Goal: Task Accomplishment & Management: Use online tool/utility

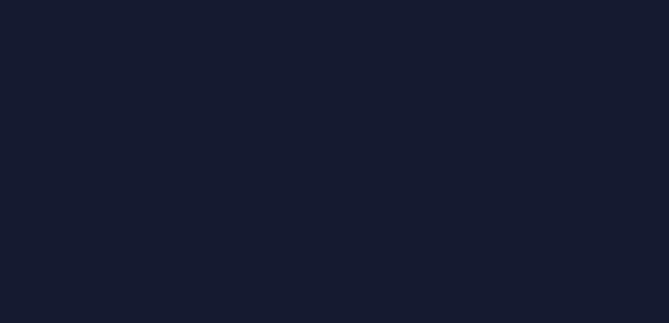
click at [164, 156] on div at bounding box center [334, 161] width 669 height 323
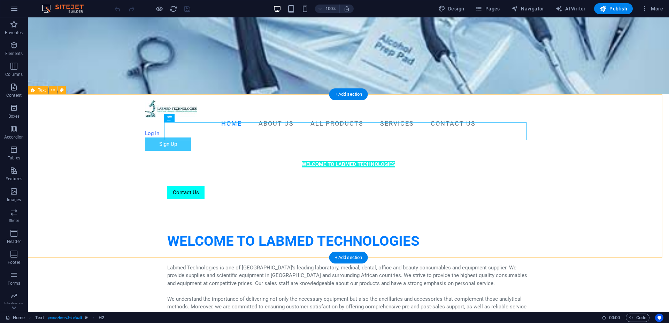
click at [117, 205] on div "WELCOME TO LABMED TECHNOLOGIES Labmed Technologies is one of [GEOGRAPHIC_DATA]’…" at bounding box center [348, 286] width 641 height 163
click at [359, 232] on div "WELCOME TO LABMED TECHNOLOGIES" at bounding box center [348, 241] width 362 height 18
click at [237, 232] on h2 "WELCOME TO LABMED TECHNOLOGIES" at bounding box center [348, 241] width 362 height 18
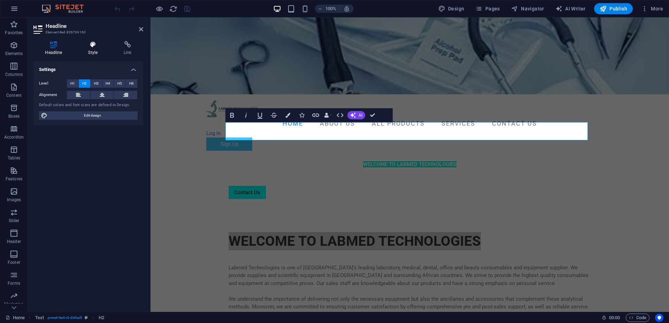
click at [96, 47] on icon at bounding box center [93, 44] width 33 height 7
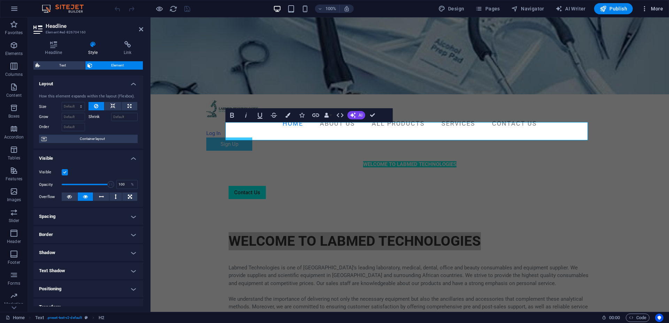
click at [645, 6] on icon "button" at bounding box center [644, 8] width 7 height 7
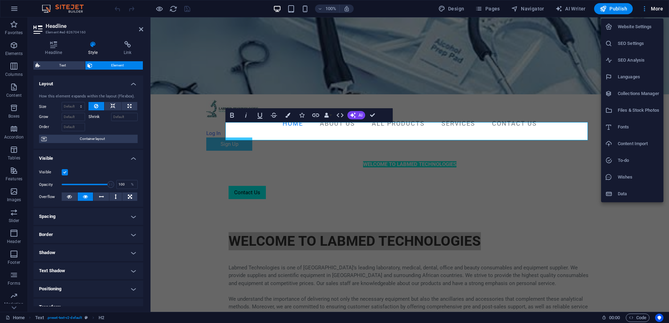
click at [645, 6] on div at bounding box center [334, 161] width 669 height 323
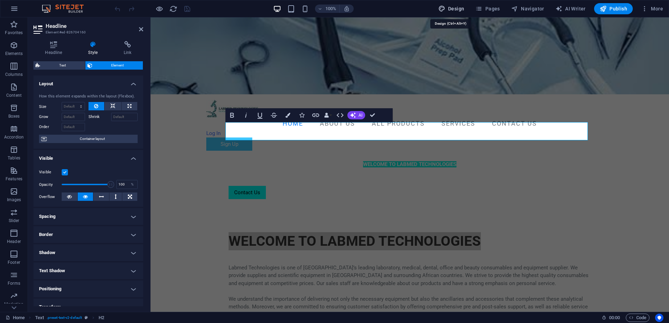
click at [459, 14] on button "Design" at bounding box center [452, 8] width 32 height 11
select select "px"
select select "400"
select select "px"
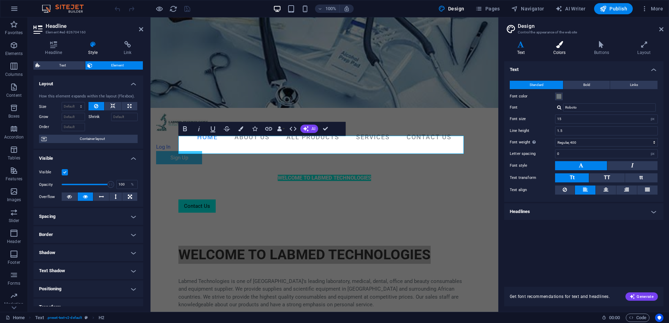
click at [554, 54] on h4 "Colors" at bounding box center [561, 48] width 41 height 15
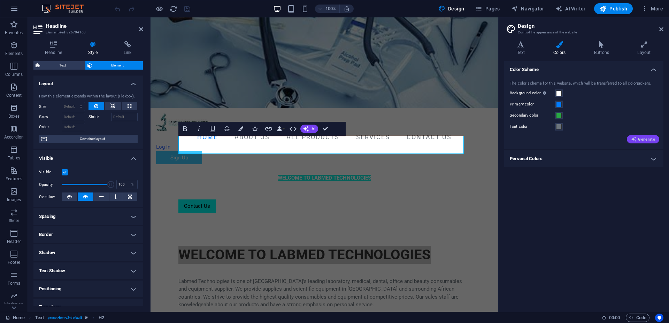
click at [643, 140] on span "Generate" at bounding box center [643, 140] width 24 height 6
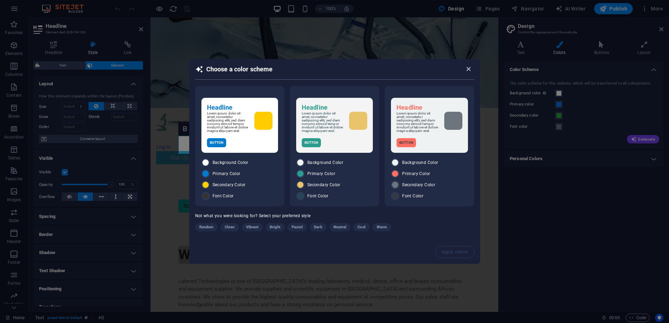
click at [469, 70] on icon "button" at bounding box center [469, 69] width 8 height 8
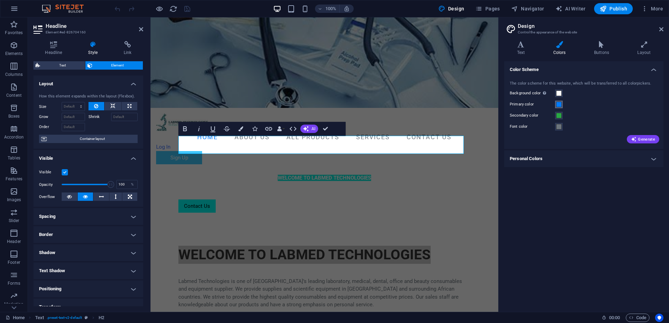
click at [558, 102] on span at bounding box center [559, 105] width 6 height 6
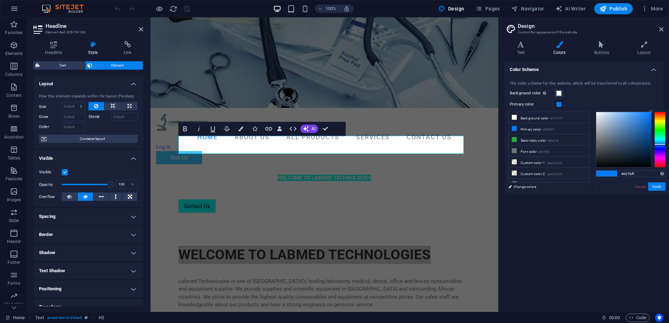
click at [558, 102] on span at bounding box center [559, 105] width 6 height 6
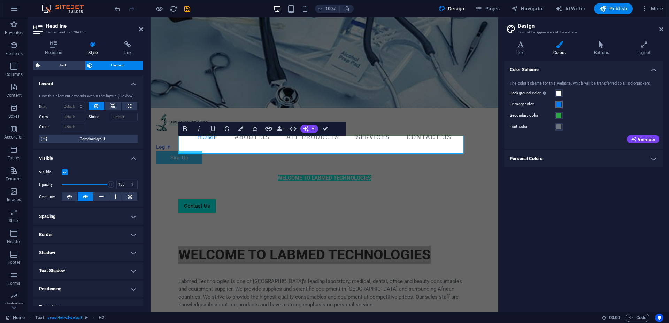
click at [557, 103] on span at bounding box center [559, 105] width 6 height 6
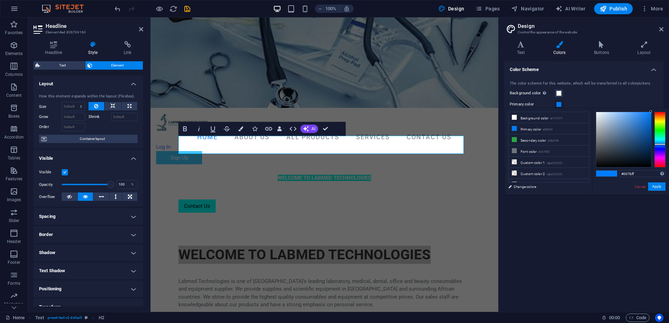
click at [557, 103] on span at bounding box center [559, 105] width 6 height 6
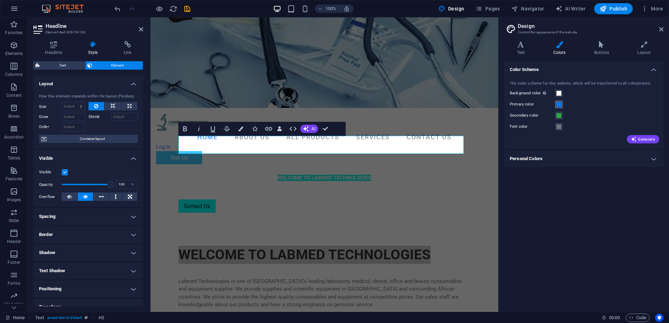
click at [560, 105] on span at bounding box center [559, 105] width 6 height 6
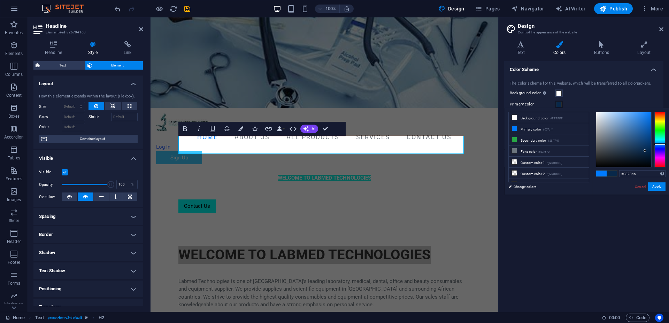
drag, startPoint x: 649, startPoint y: 113, endPoint x: 645, endPoint y: 151, distance: 38.2
click at [645, 151] on div at bounding box center [623, 139] width 55 height 55
drag, startPoint x: 645, startPoint y: 151, endPoint x: 649, endPoint y: 152, distance: 3.9
click at [649, 152] on div at bounding box center [648, 151] width 2 height 2
click at [654, 182] on div "#032447 Supported formats #0852ed rgb(8, 82, 237) rgba(8, 82, 237, 90%) hsv(221…" at bounding box center [630, 201] width 77 height 187
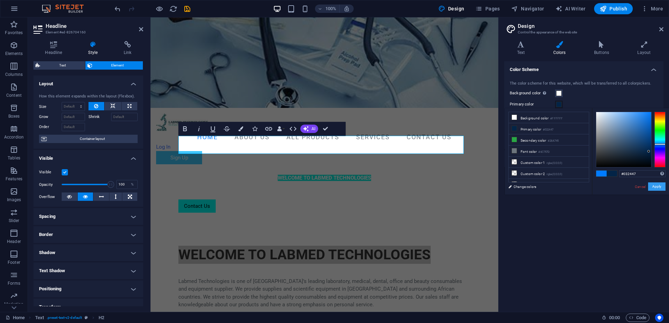
click at [655, 184] on button "Apply" at bounding box center [656, 187] width 17 height 8
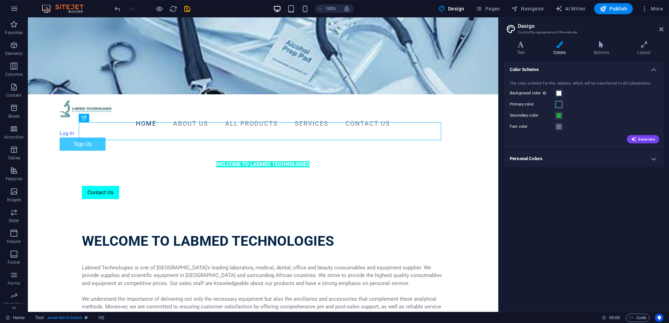
click at [561, 105] on span at bounding box center [559, 105] width 6 height 6
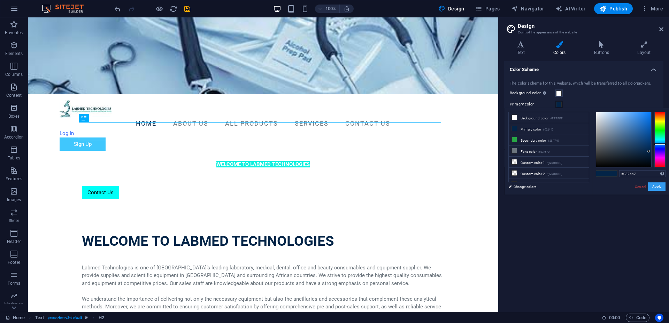
click at [657, 187] on button "Apply" at bounding box center [656, 187] width 17 height 8
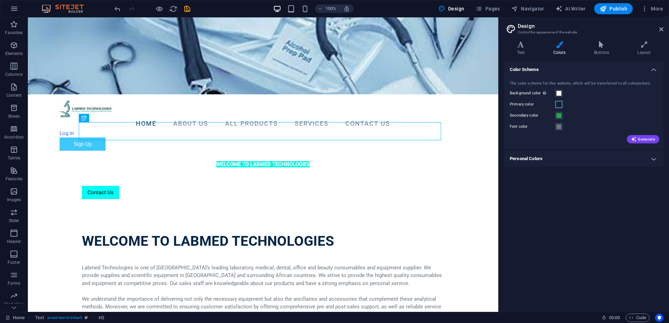
click at [559, 104] on span at bounding box center [559, 105] width 6 height 6
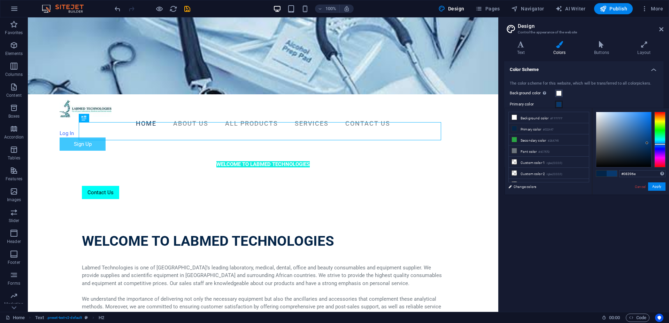
drag, startPoint x: 647, startPoint y: 149, endPoint x: 647, endPoint y: 143, distance: 5.6
click at [647, 143] on div at bounding box center [623, 139] width 55 height 55
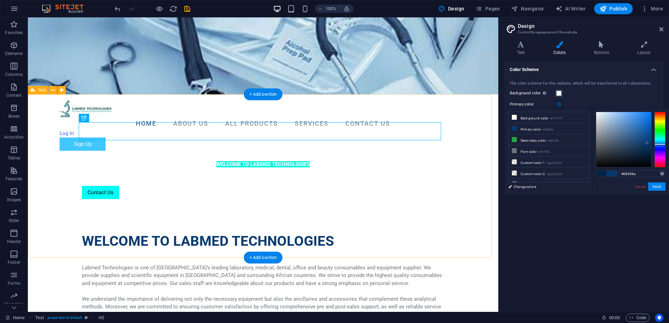
click at [212, 205] on div "WELCOME TO LABMED TECHNOLOGIES Labmed Technologies is one of South Africa’s lea…" at bounding box center [263, 286] width 470 height 163
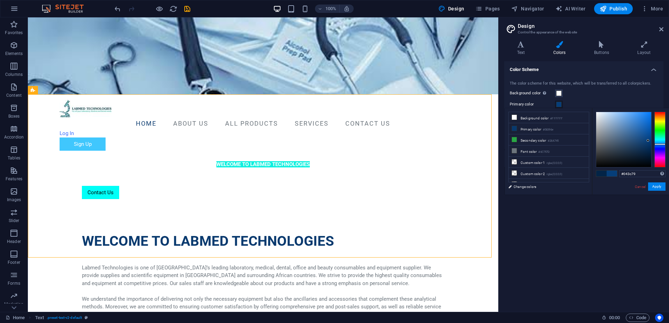
type input "#043e7c"
drag, startPoint x: 647, startPoint y: 144, endPoint x: 649, endPoint y: 140, distance: 4.1
click at [649, 140] on div at bounding box center [649, 140] width 2 height 2
click at [657, 187] on button "Apply" at bounding box center [656, 187] width 17 height 8
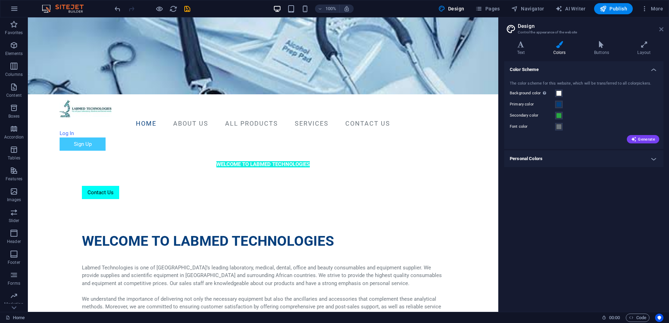
click at [660, 29] on icon at bounding box center [661, 29] width 4 height 6
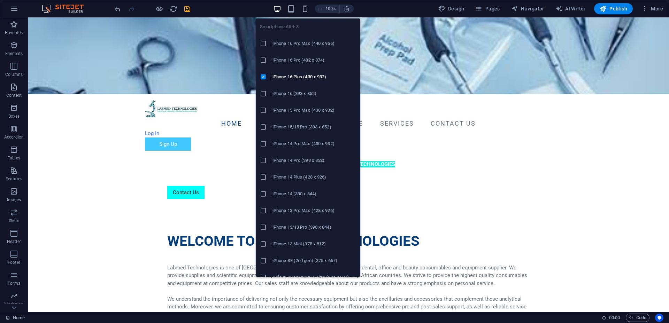
click at [303, 9] on icon "button" at bounding box center [305, 9] width 8 height 8
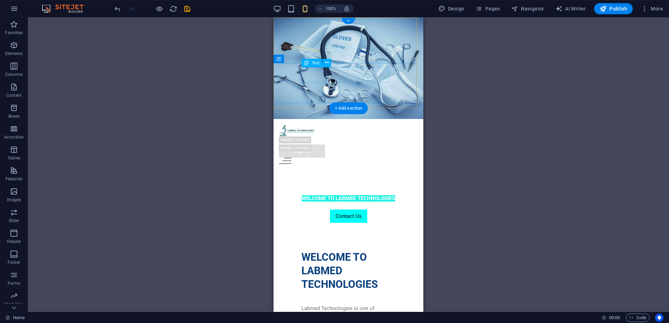
click at [351, 195] on div "WELCOME TO LABMED TECHNOLOGIES" at bounding box center [348, 199] width 94 height 8
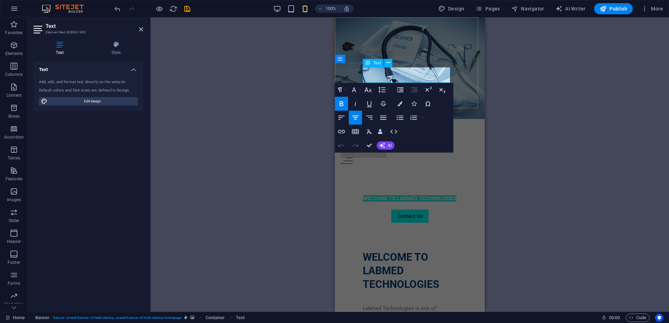
click at [406, 195] on p "WELCOME TO LABMED TECHNOLOGIES" at bounding box center [410, 199] width 94 height 8
click at [110, 48] on icon at bounding box center [116, 44] width 54 height 7
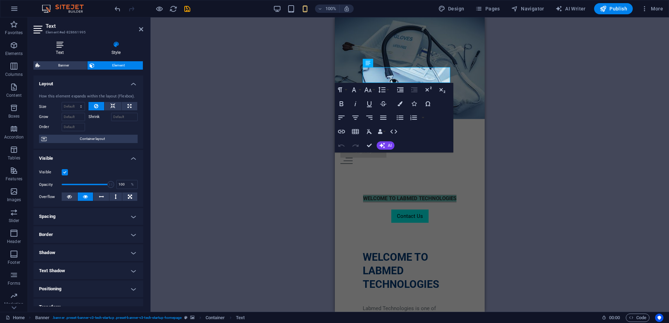
click at [68, 41] on icon at bounding box center [59, 44] width 53 height 7
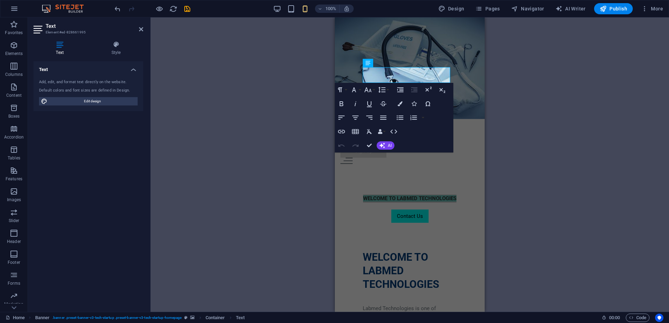
click at [61, 52] on h4 "Text" at bounding box center [60, 48] width 55 height 15
click at [84, 99] on span "Edit design" at bounding box center [92, 101] width 86 height 8
select select "px"
select select "400"
select select "px"
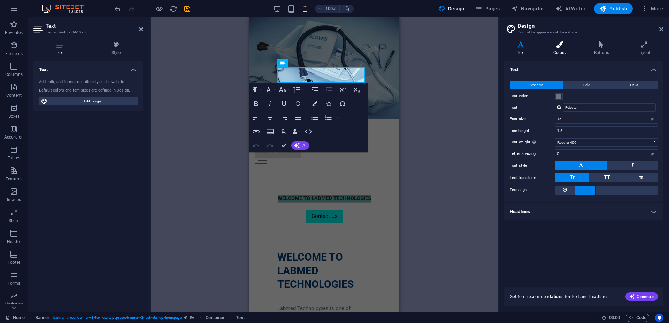
click at [556, 49] on h4 "Colors" at bounding box center [561, 48] width 41 height 15
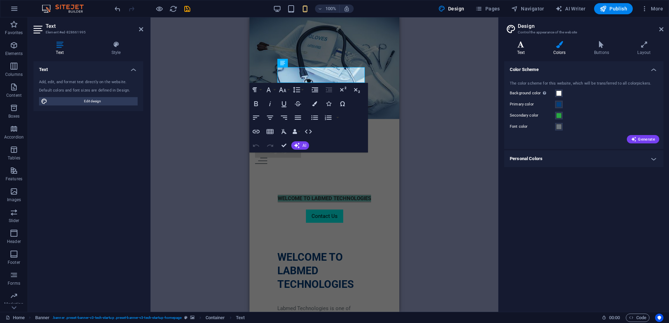
click at [527, 48] on h4 "Text" at bounding box center [522, 48] width 36 height 15
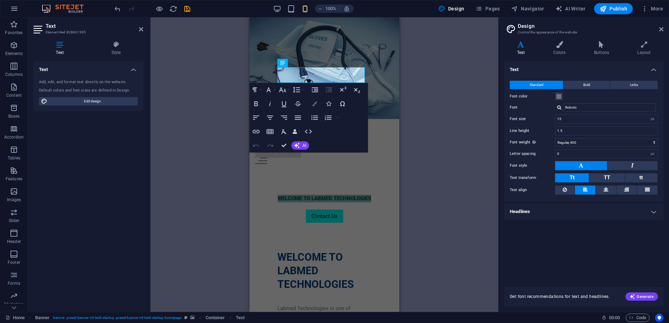
click at [319, 101] on button "Colors" at bounding box center [314, 104] width 13 height 14
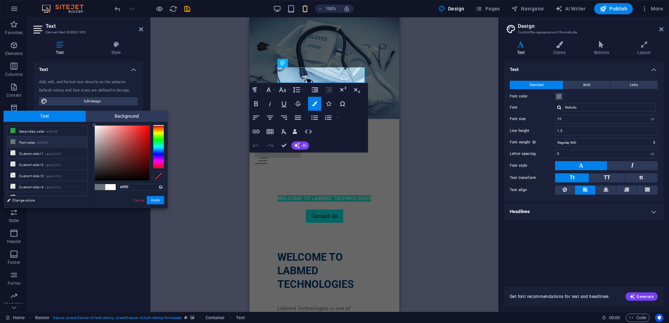
scroll to position [27, 0]
click at [64, 150] on li "Custom color 1 rgba(0,0,0,0)" at bounding box center [47, 148] width 80 height 11
click at [154, 201] on button "Apply" at bounding box center [155, 200] width 17 height 8
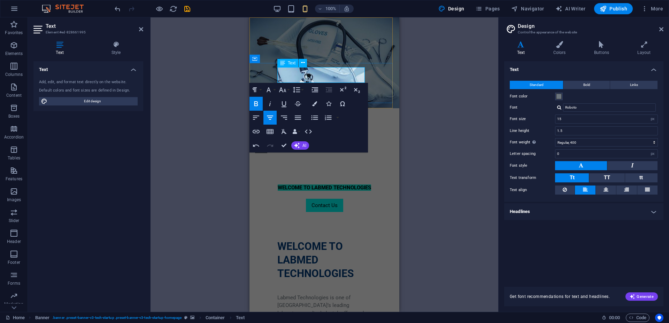
click at [328, 185] on span "WELCOME TO LABMED TECHNOLOGIES" at bounding box center [324, 188] width 93 height 6
click at [329, 185] on span "WELCOME TO LABMED TECHNOLOGIES" at bounding box center [324, 188] width 93 height 6
click at [315, 102] on icon "button" at bounding box center [314, 103] width 5 height 5
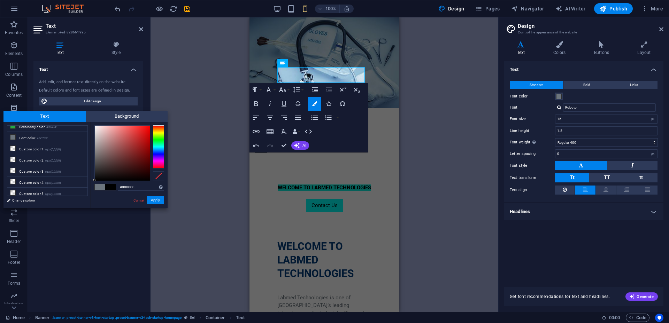
drag, startPoint x: 87, startPoint y: 154, endPoint x: 89, endPoint y: 165, distance: 11.2
click at [89, 165] on div "less Background color #FFFFFF Primary color #043e7c Secondary color #28A745 Fon…" at bounding box center [85, 165] width 164 height 86
click at [67, 152] on li "Custom color 1 rgba(0,0,0,0)" at bounding box center [47, 148] width 80 height 11
type input "rgba(0, 0, 0, 0)"
click at [154, 199] on button "Apply" at bounding box center [155, 200] width 17 height 8
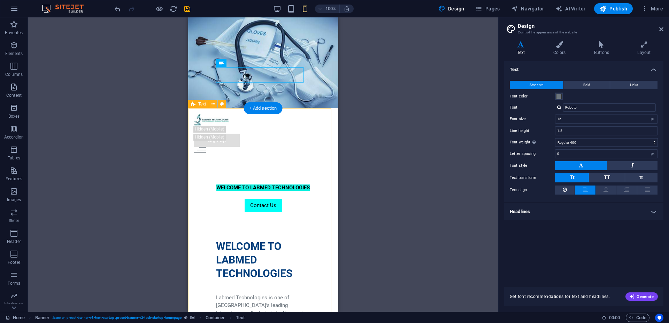
click at [261, 240] on div "WELCOME TO LABMED TECHNOLOGIES" at bounding box center [263, 260] width 94 height 41
click at [260, 240] on div "WELCOME TO LABMED TECHNOLOGIES" at bounding box center [263, 260] width 94 height 41
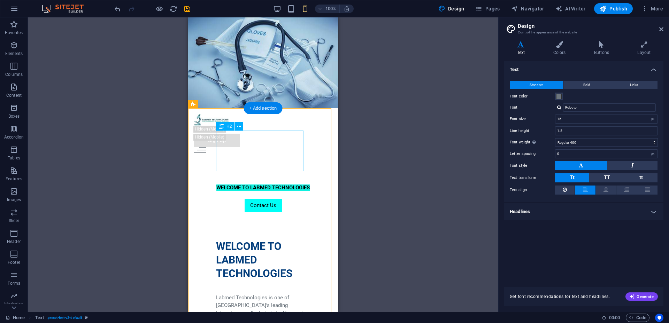
click at [271, 240] on div "WELCOME TO LABMED TECHNOLOGIES" at bounding box center [263, 260] width 94 height 41
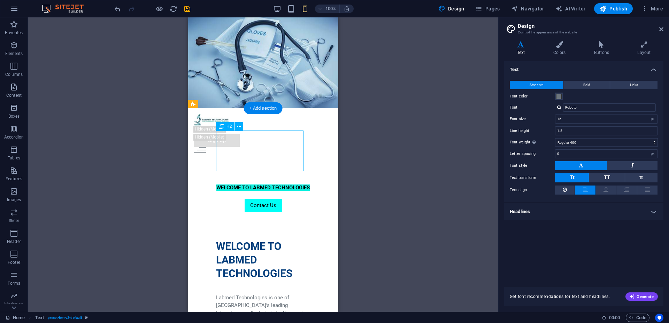
click at [270, 240] on div "WELCOME TO LABMED TECHNOLOGIES" at bounding box center [263, 260] width 94 height 41
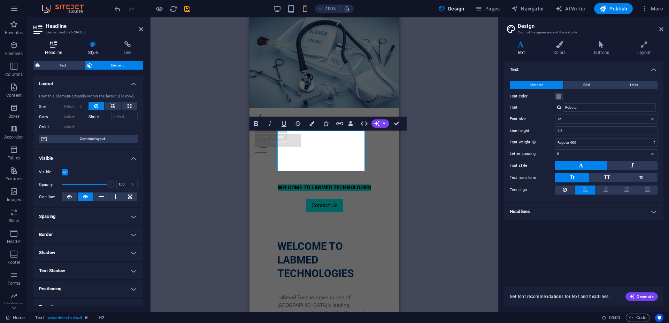
click at [57, 52] on h4 "Headline" at bounding box center [54, 48] width 43 height 15
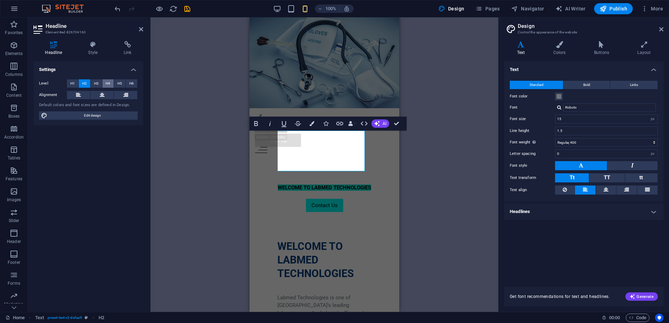
click at [108, 83] on span "H4" at bounding box center [108, 83] width 5 height 8
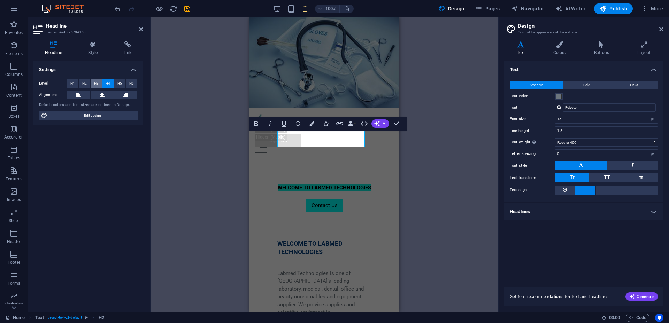
click at [98, 80] on span "H3" at bounding box center [96, 83] width 5 height 8
click at [75, 81] on button "H1" at bounding box center [73, 83] width 12 height 8
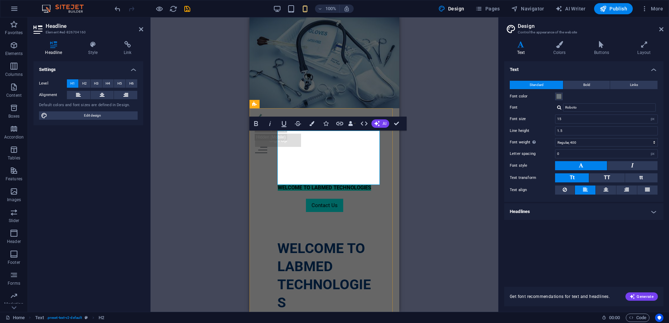
click at [336, 240] on h1 "WELCOME TO LABMED TECHNOLOGIES" at bounding box center [324, 276] width 94 height 72
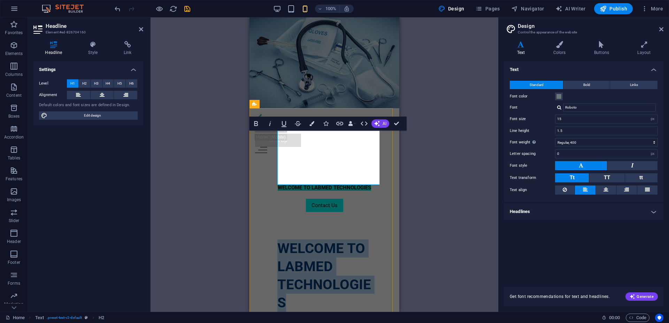
click at [336, 240] on h1 "WELCOME TO LABMED TECHNOLOGIES" at bounding box center [324, 276] width 94 height 72
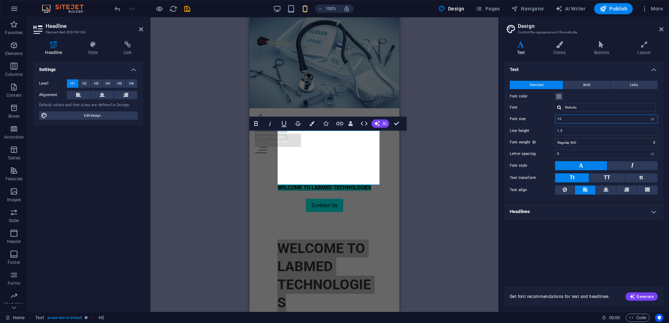
click at [576, 119] on input "15" at bounding box center [606, 119] width 102 height 8
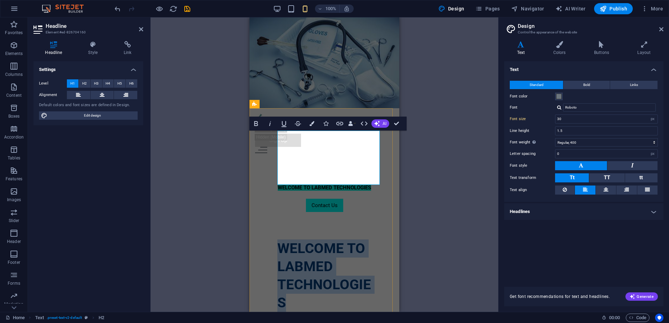
click at [352, 240] on h1 "WELCOME TO LABMED TECHNOLOGIES" at bounding box center [324, 276] width 94 height 72
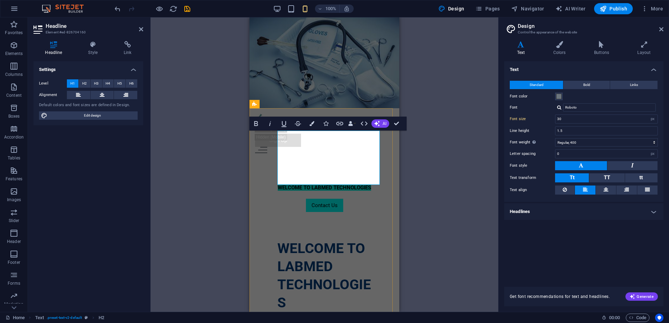
click at [352, 240] on h1 "WELCOME TO LABMED TECHNOLOGIES" at bounding box center [324, 276] width 94 height 72
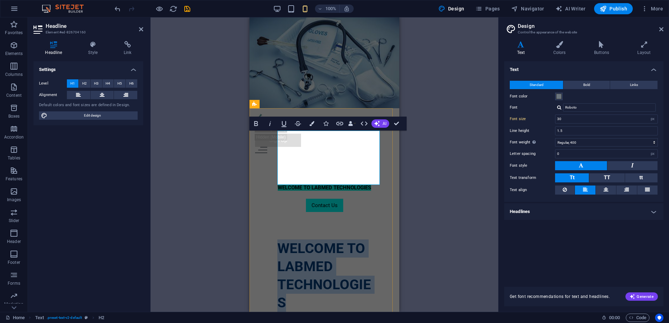
click at [352, 240] on h1 "WELCOME TO LABMED TECHNOLOGIES" at bounding box center [324, 276] width 94 height 72
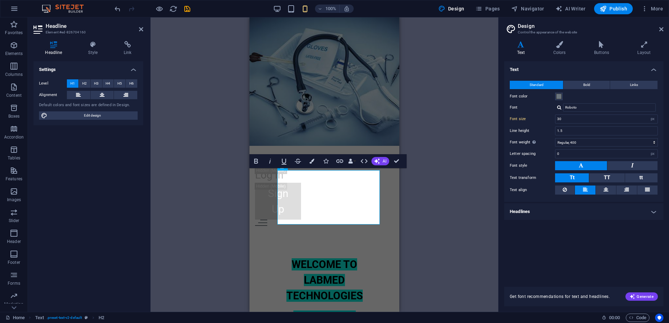
click at [401, 125] on div "H1 Text Container Image slider Image slider columns Container Button Banner Con…" at bounding box center [325, 164] width 348 height 295
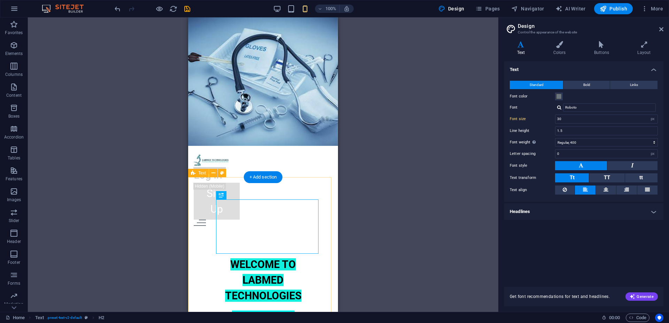
type input "15"
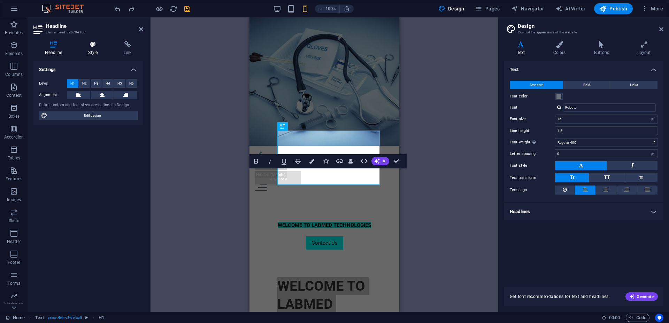
click at [89, 51] on h4 "Style" at bounding box center [95, 48] width 36 height 15
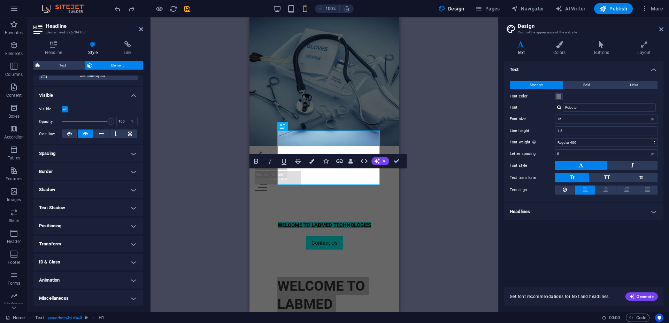
scroll to position [63, 0]
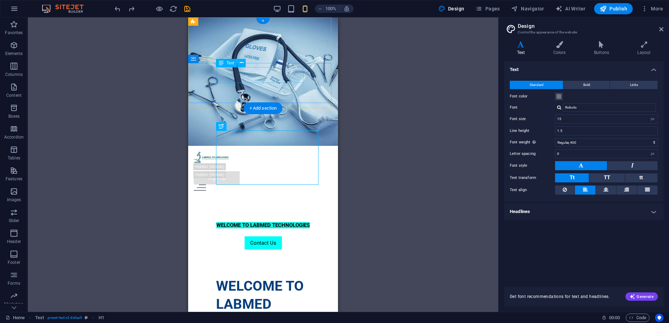
click at [275, 222] on div "WELCOME TO LABMED TECHNOLOGIES" at bounding box center [263, 226] width 94 height 8
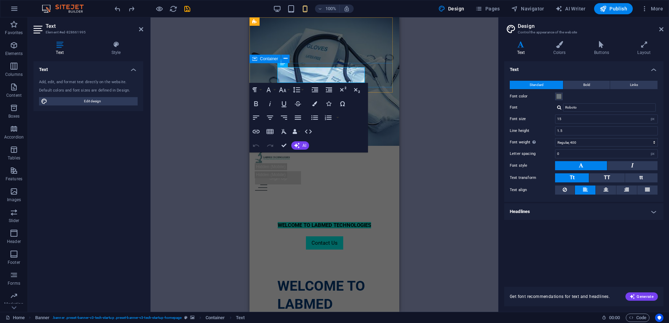
click at [275, 217] on div "WELCOME TO LABMED TECHNOLOGIES Contact Us" at bounding box center [325, 233] width 150 height 32
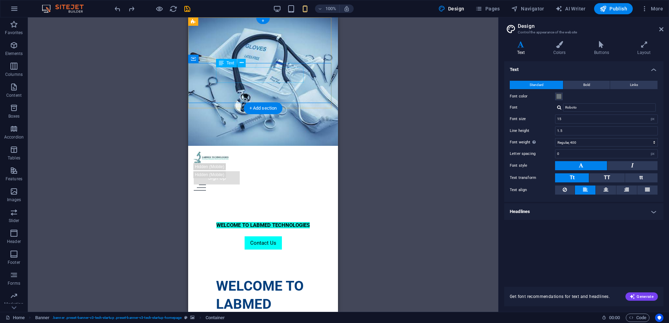
click at [263, 222] on div "WELCOME TO LABMED TECHNOLOGIES" at bounding box center [263, 226] width 94 height 8
drag, startPoint x: 263, startPoint y: 73, endPoint x: 202, endPoint y: 73, distance: 61.7
click at [202, 217] on div "WELCOME TO LABMED TECHNOLOGIES Contact Us" at bounding box center [263, 233] width 150 height 32
click at [279, 222] on div "WELCOME TO LABMED TECHNOLOGIES" at bounding box center [263, 226] width 94 height 8
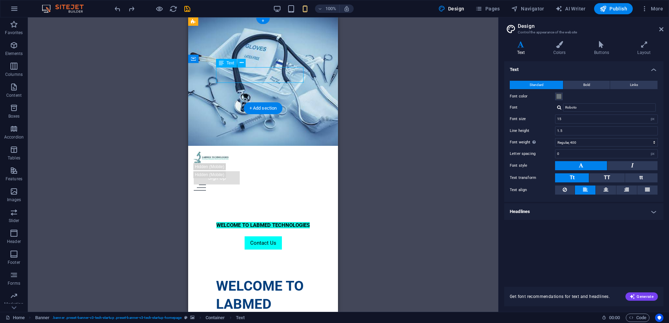
click at [279, 222] on div "WELCOME TO LABMED TECHNOLOGIES" at bounding box center [263, 226] width 94 height 8
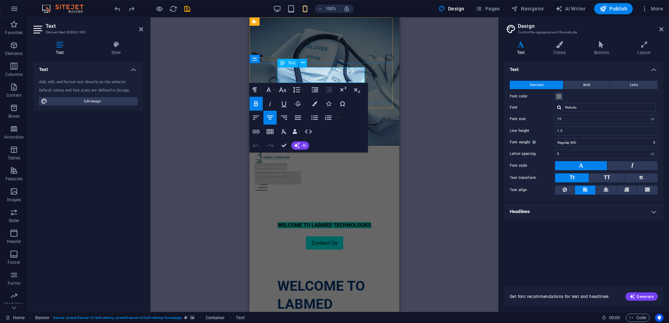
click at [316, 222] on span "WELCOME TO LABMED TECHNOLOGIES" at bounding box center [324, 225] width 93 height 6
click at [352, 222] on p "WELCOME TO LABMED TECHNOLOGIES" at bounding box center [324, 226] width 94 height 8
drag, startPoint x: 347, startPoint y: 78, endPoint x: 542, endPoint y: 84, distance: 194.6
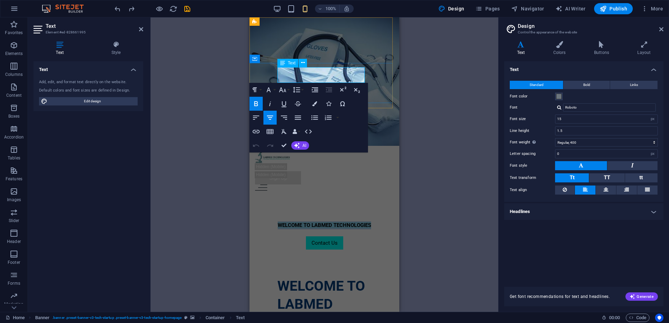
click at [292, 222] on p "WELCOME TO LABMED TECHNOLOGIES" at bounding box center [324, 226] width 94 height 8
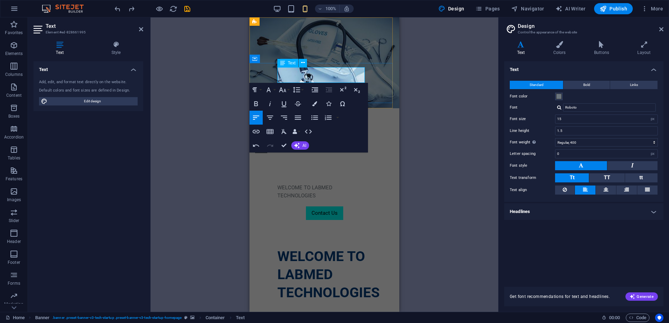
click at [298, 184] on p "​WELCOME TO LABMED TECHNOLOGIES" at bounding box center [324, 192] width 94 height 16
click at [270, 120] on icon "button" at bounding box center [270, 118] width 8 height 8
click at [258, 103] on icon "button" at bounding box center [256, 104] width 8 height 8
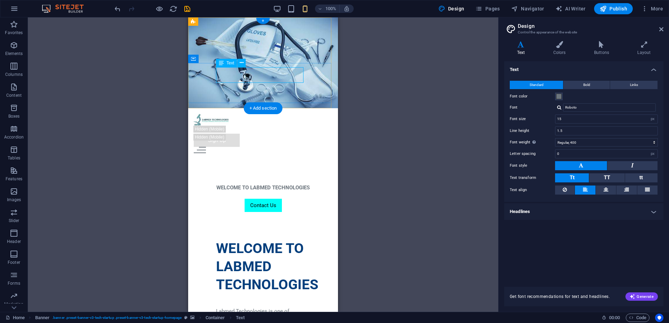
click at [262, 184] on div "WELCOME TO LABMED TECHNOLOGIES" at bounding box center [263, 188] width 94 height 8
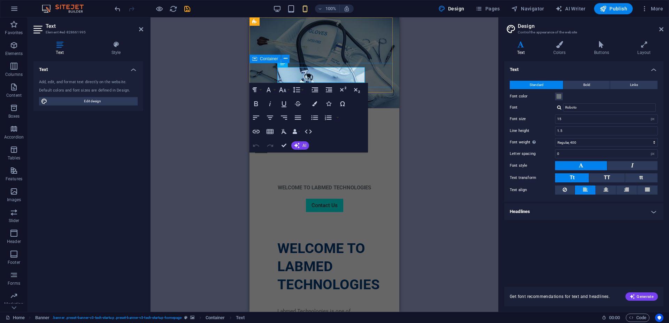
click at [262, 180] on div "WELCOME TO LABMED TECHNOLOGIES Contact Us" at bounding box center [325, 196] width 150 height 32
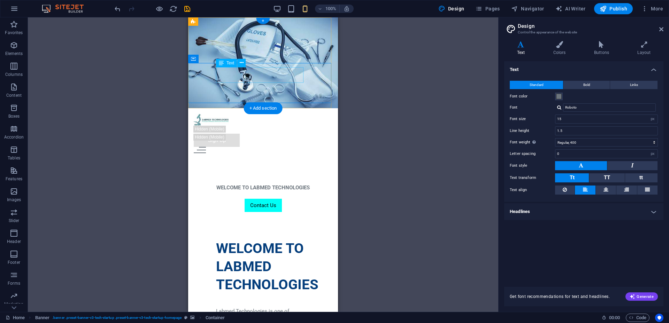
click at [276, 184] on div "WELCOME TO LABMED TECHNOLOGIES" at bounding box center [263, 188] width 94 height 8
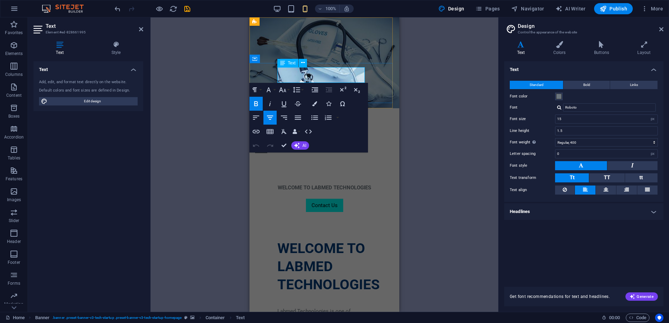
click at [308, 185] on strong "WELCOME TO LABMED TECHNOLOGIES" at bounding box center [324, 188] width 93 height 6
click at [313, 108] on button "Colors" at bounding box center [314, 104] width 13 height 14
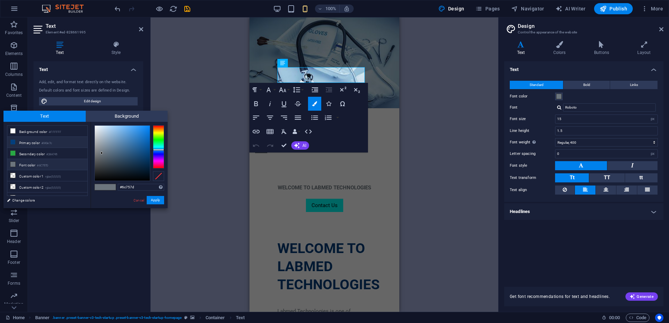
click at [63, 145] on li "Primary color #043e7c" at bounding box center [47, 142] width 80 height 11
drag, startPoint x: 112, startPoint y: 161, endPoint x: 94, endPoint y: 182, distance: 27.4
click at [95, 182] on div "#000000 Supported formats #0852ed rgb(8, 82, 237) rgba(8, 82, 237, 90%) hsv(221…" at bounding box center [129, 215] width 77 height 187
click at [101, 197] on div "#000000 Supported formats #0852ed rgb(8, 82, 237) rgba(8, 82, 237, 90%) hsv(221…" at bounding box center [129, 215] width 77 height 187
type input "#000000"
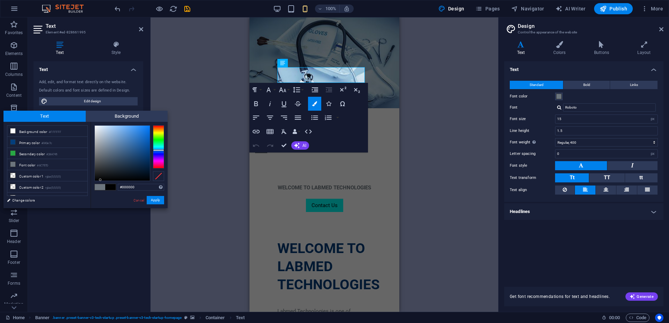
click at [100, 181] on div at bounding box center [100, 180] width 2 height 2
click at [148, 203] on button "Apply" at bounding box center [155, 200] width 17 height 8
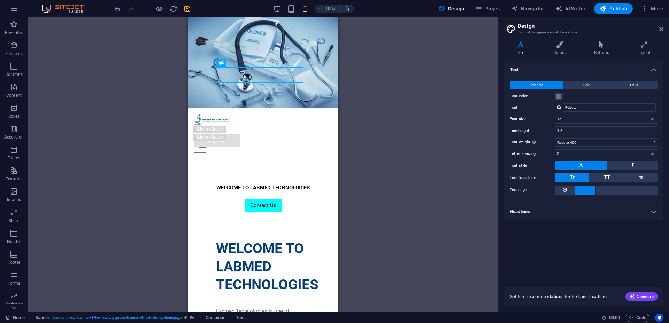
click at [135, 207] on div "H1 Text Container Image slider Image slider columns Container Button Banner Con…" at bounding box center [263, 164] width 470 height 295
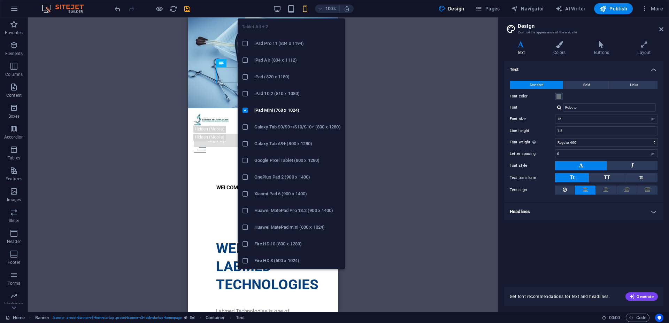
click at [267, 45] on h6 "iPad Pro 11 (834 x 1194)" at bounding box center [297, 43] width 86 height 8
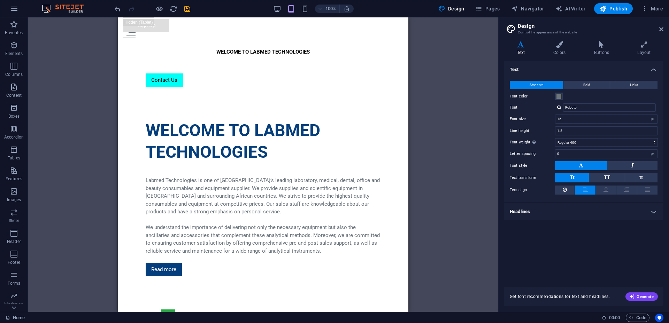
scroll to position [0, 0]
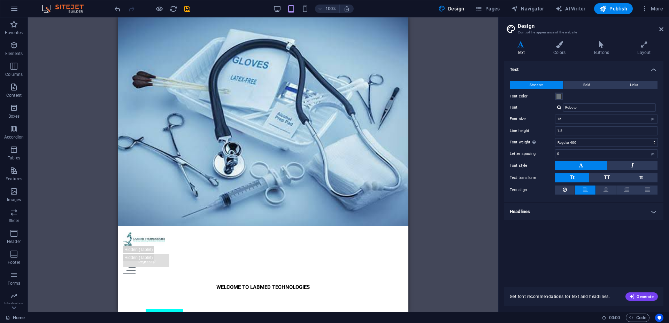
drag, startPoint x: 404, startPoint y: 49, endPoint x: 531, endPoint y: 52, distance: 127.6
click at [304, 13] on span at bounding box center [305, 9] width 8 height 8
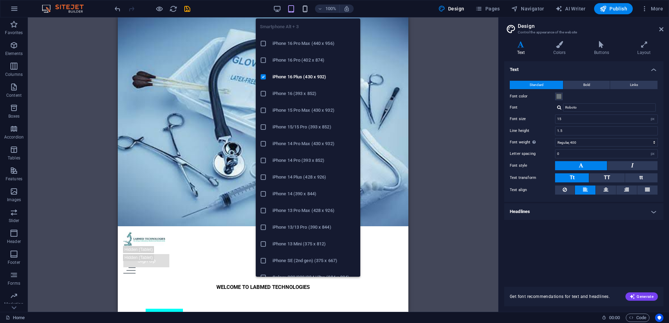
click at [305, 9] on icon "button" at bounding box center [305, 9] width 8 height 8
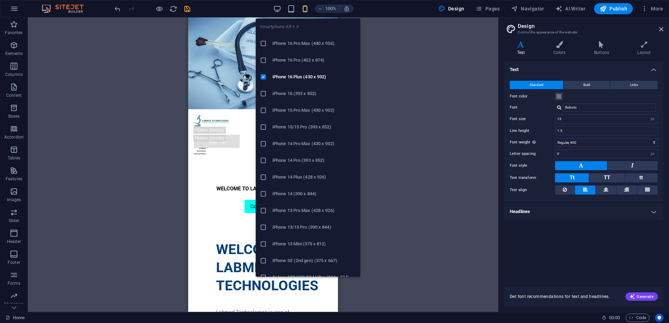
click at [262, 43] on icon at bounding box center [263, 43] width 7 height 7
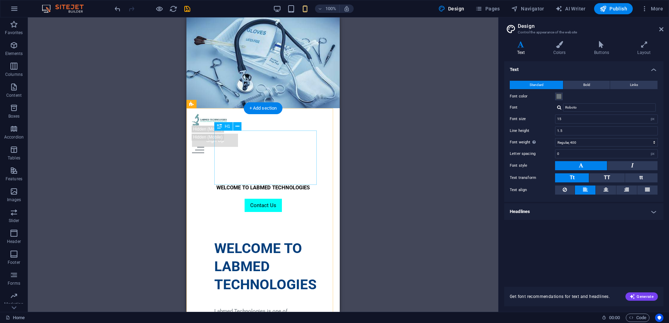
click at [276, 240] on div "WELCOME TO LABMED TECHNOLOGIES" at bounding box center [263, 267] width 98 height 54
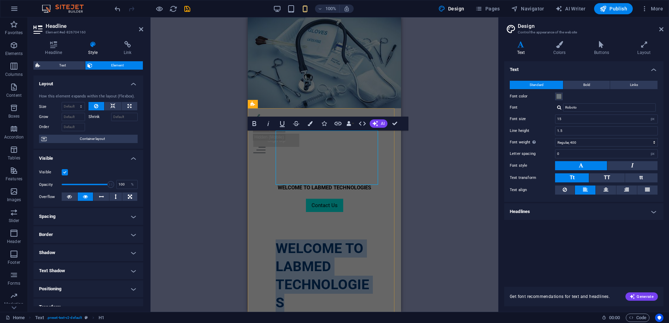
click at [276, 240] on h1 "WELCOME TO LABMED TECHNOLOGIES" at bounding box center [325, 276] width 98 height 72
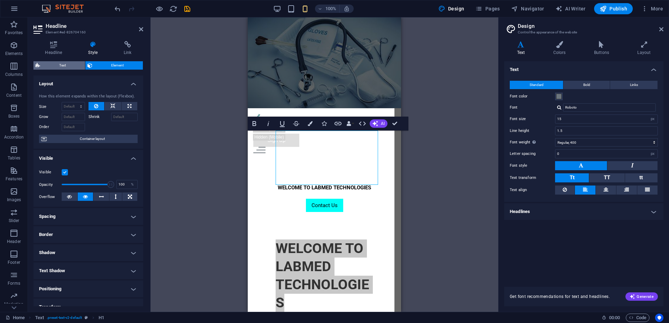
click at [74, 64] on span "Text" at bounding box center [62, 65] width 41 height 8
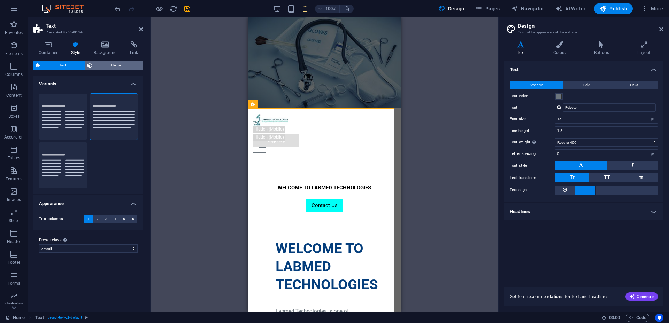
click at [117, 66] on span "Element" at bounding box center [117, 65] width 47 height 8
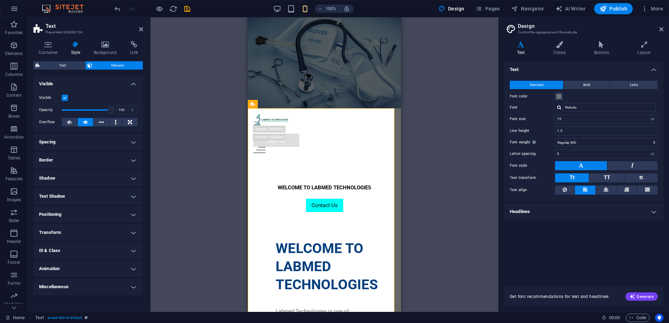
click at [95, 197] on h4 "Text Shadow" at bounding box center [88, 196] width 110 height 17
click at [95, 197] on h4 "Text Shadow" at bounding box center [88, 194] width 110 height 13
click at [54, 51] on h4 "Container" at bounding box center [49, 48] width 32 height 15
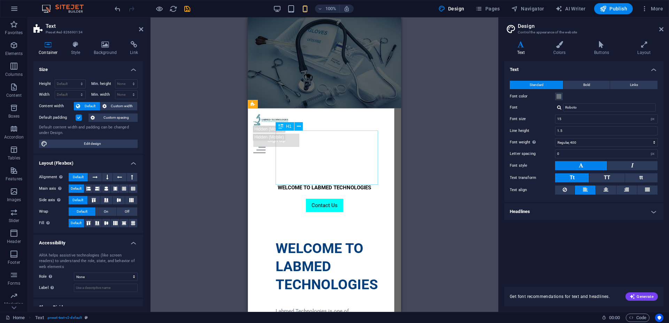
click at [297, 240] on div "WELCOME TO LABMED TECHNOLOGIES" at bounding box center [325, 267] width 98 height 54
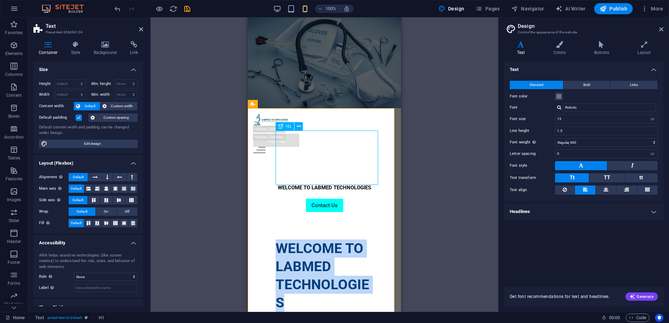
click at [297, 240] on h1 "WELCOME TO LABMED TECHNOLOGIES" at bounding box center [325, 276] width 98 height 72
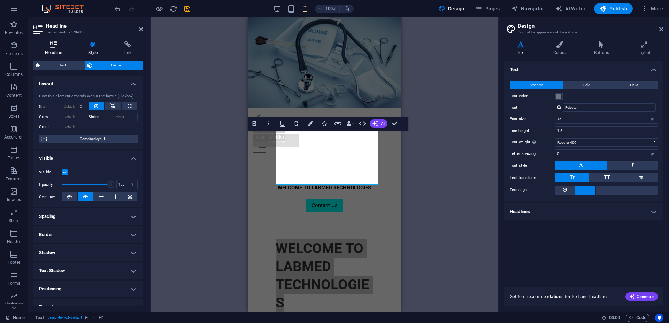
click at [67, 48] on h4 "Headline" at bounding box center [54, 48] width 43 height 15
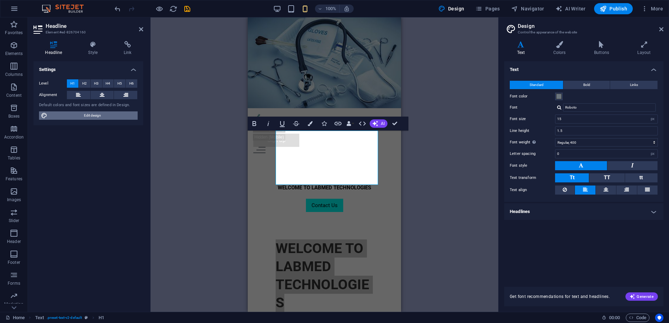
click at [95, 116] on span "Edit design" at bounding box center [92, 116] width 86 height 8
click at [568, 117] on input "15" at bounding box center [606, 119] width 102 height 8
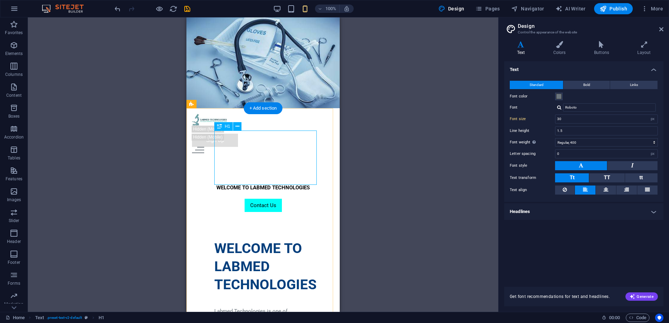
click at [303, 240] on div "WELCOME TO LABMED TECHNOLOGIES" at bounding box center [263, 267] width 98 height 54
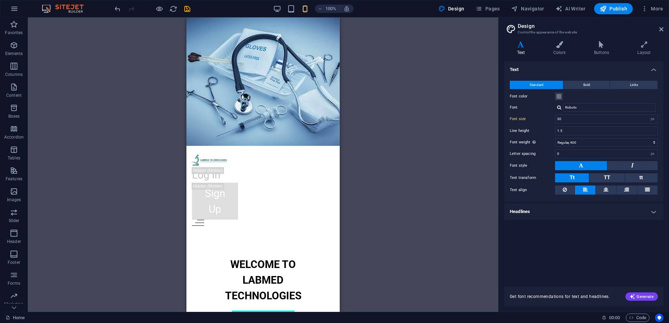
type input "15"
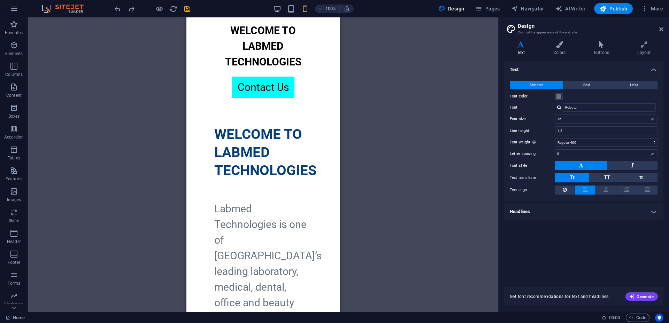
drag, startPoint x: 339, startPoint y: 47, endPoint x: 529, endPoint y: 97, distance: 195.6
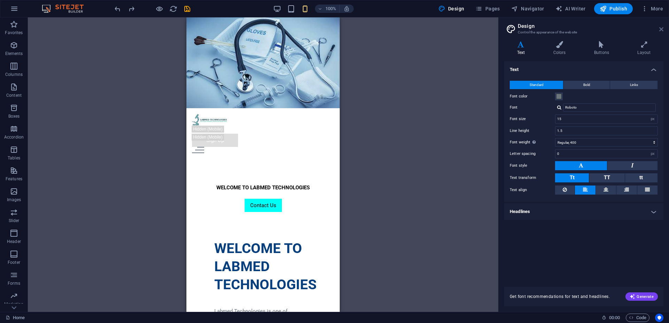
click at [663, 28] on icon at bounding box center [661, 29] width 4 height 6
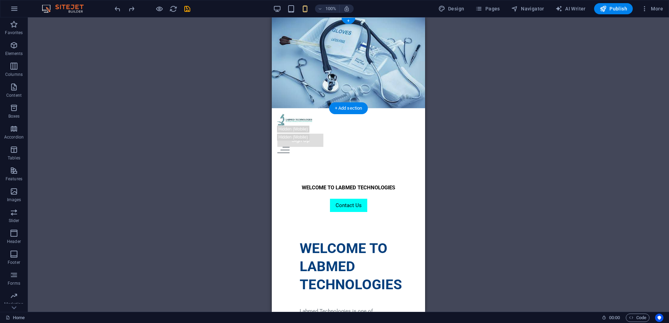
click at [394, 57] on figure at bounding box center [348, 62] width 153 height 91
select select "%"
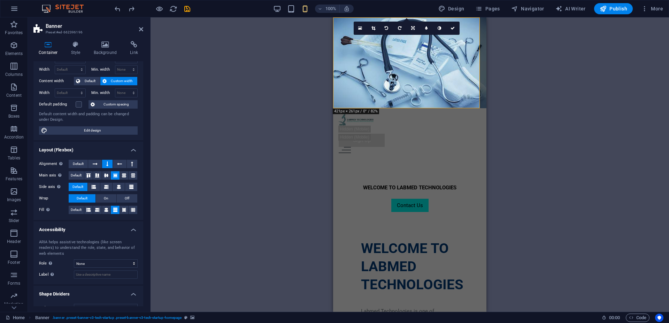
scroll to position [37, 0]
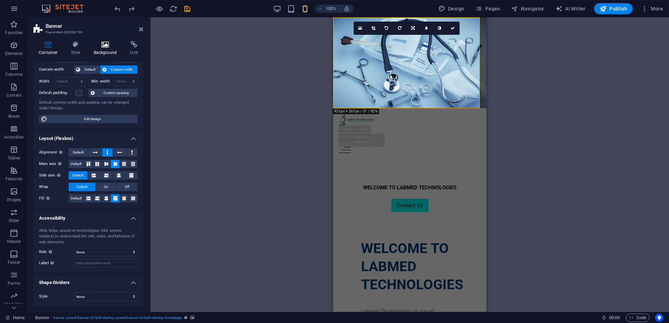
click at [98, 51] on h4 "Background" at bounding box center [107, 48] width 37 height 15
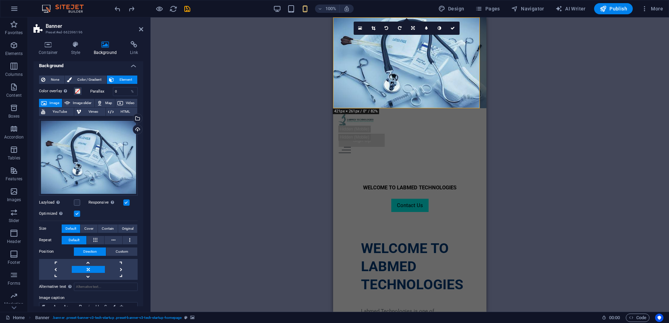
scroll to position [0, 0]
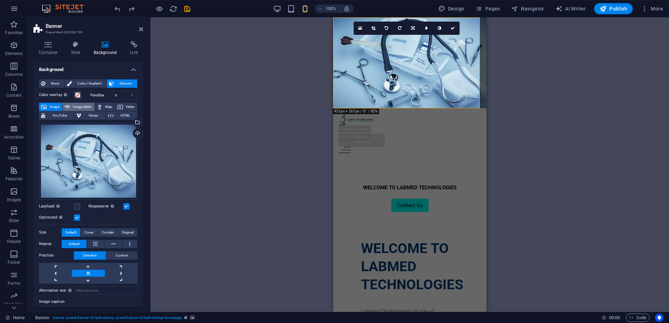
click at [86, 105] on span "Image slider" at bounding box center [82, 107] width 20 height 8
select select "ms"
select select "s"
select select "progressive"
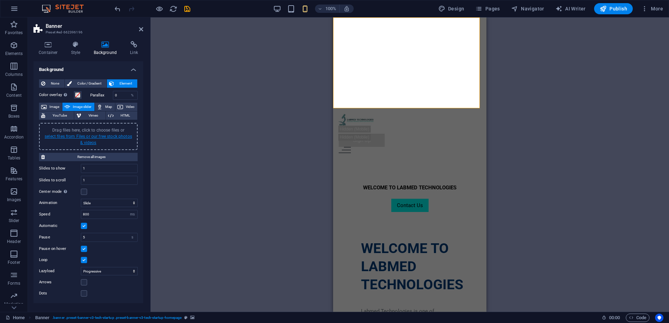
click at [113, 139] on link "select files from Files or our free stock photos & videos" at bounding box center [88, 139] width 87 height 11
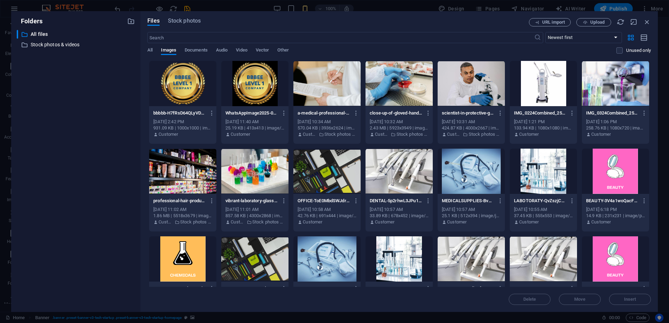
click at [632, 83] on div at bounding box center [615, 83] width 67 height 45
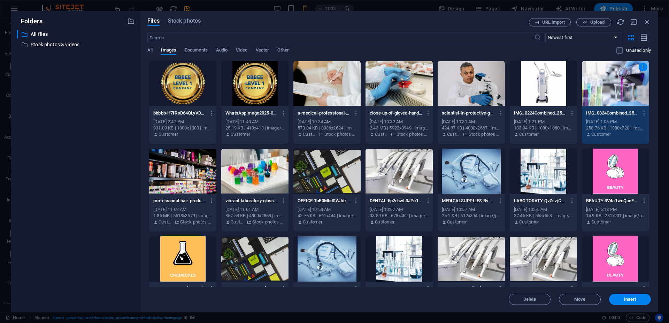
click at [390, 82] on div at bounding box center [399, 83] width 67 height 45
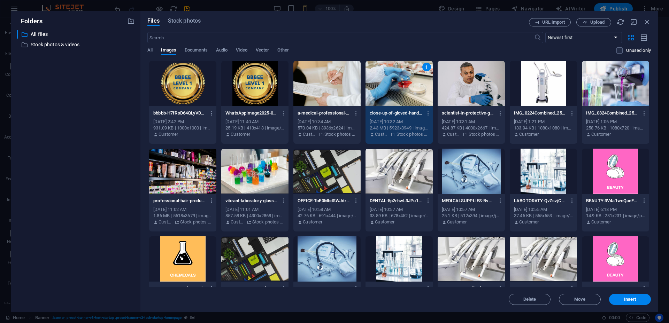
click at [485, 169] on div at bounding box center [471, 171] width 67 height 45
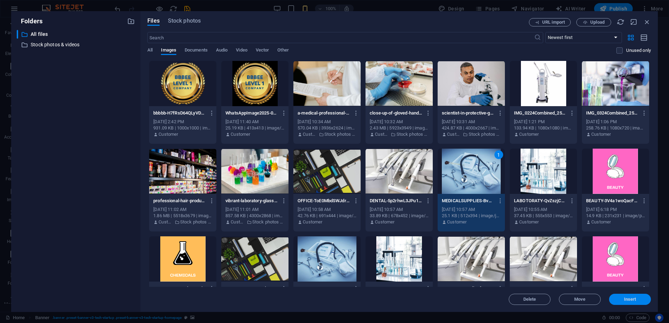
click at [635, 302] on span "Insert" at bounding box center [630, 300] width 12 height 4
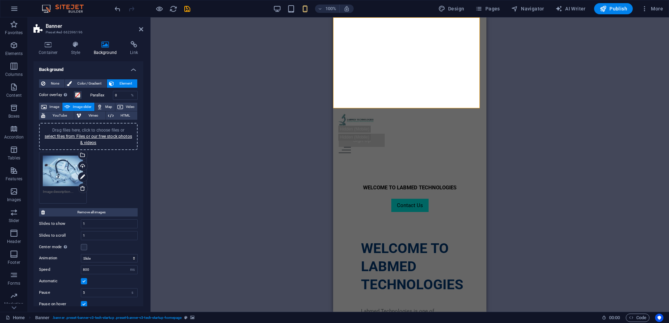
click at [97, 140] on div "Drag files here, click to choose files or select files from Files or our free s…" at bounding box center [88, 136] width 90 height 19
click at [115, 129] on span "Drag files here, click to choose files or select files from Files or our free s…" at bounding box center [88, 136] width 87 height 17
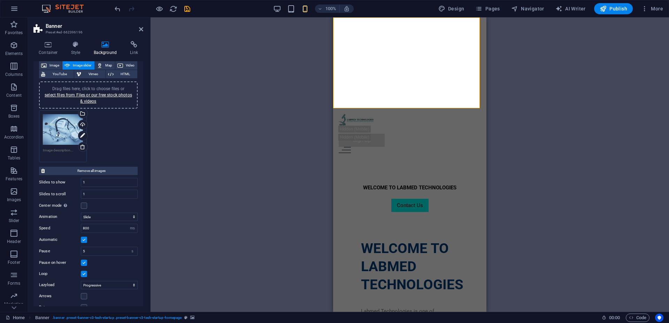
scroll to position [52, 0]
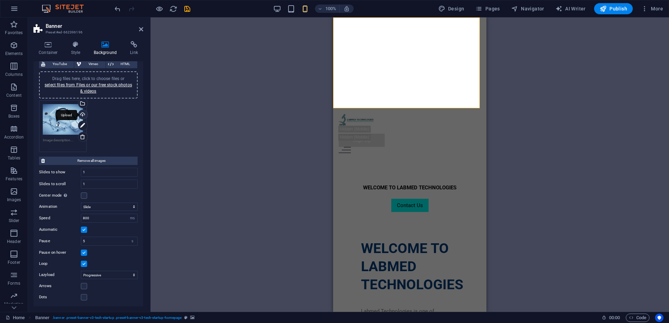
click at [83, 115] on div "Upload" at bounding box center [82, 115] width 10 height 10
click at [83, 105] on div "Select files from the file manager, stock photos, or upload file(s)" at bounding box center [82, 104] width 10 height 10
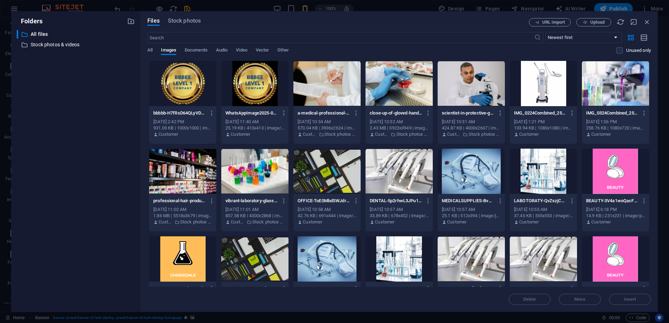
click at [239, 169] on div at bounding box center [254, 171] width 67 height 45
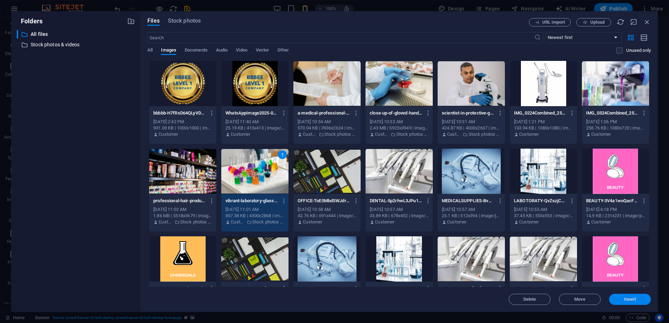
click at [629, 300] on span "Insert" at bounding box center [630, 300] width 12 height 4
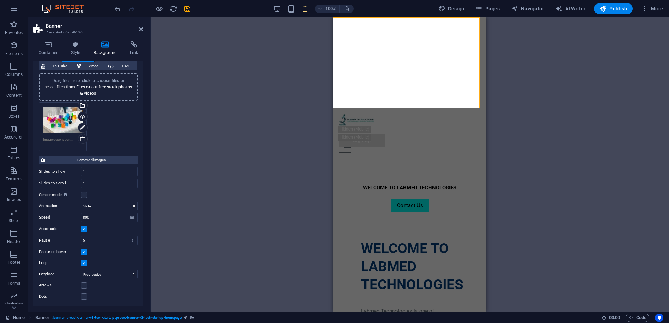
scroll to position [49, 0]
click at [82, 107] on div "Select files from the file manager, stock photos, or upload file(s)" at bounding box center [82, 106] width 10 height 10
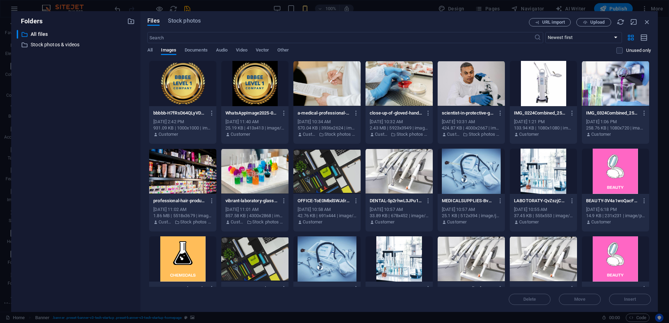
click at [485, 173] on div at bounding box center [471, 171] width 67 height 45
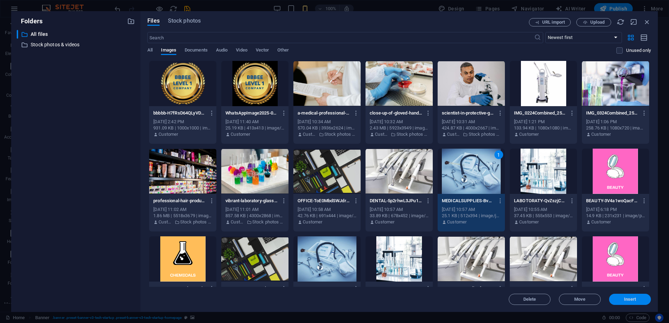
click at [642, 298] on span "Insert" at bounding box center [630, 300] width 36 height 4
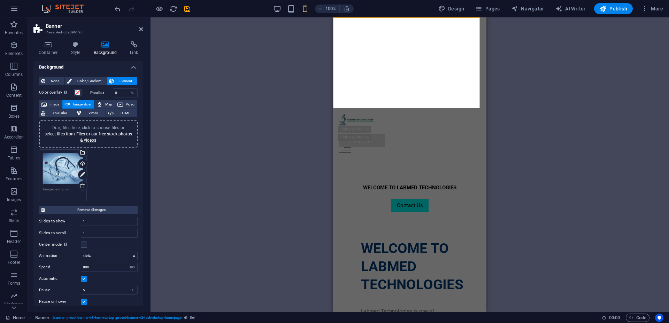
scroll to position [0, 0]
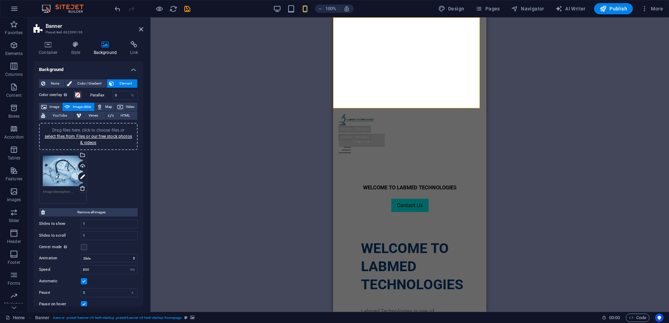
click at [102, 128] on span "Drag files here, click to choose files or select files from Files or our free s…" at bounding box center [88, 136] width 87 height 17
click at [89, 141] on link "select files from Files or our free stock photos & videos" at bounding box center [88, 139] width 87 height 11
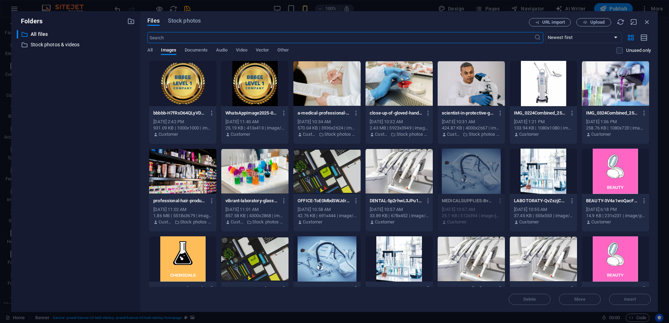
click at [256, 167] on div at bounding box center [254, 171] width 67 height 45
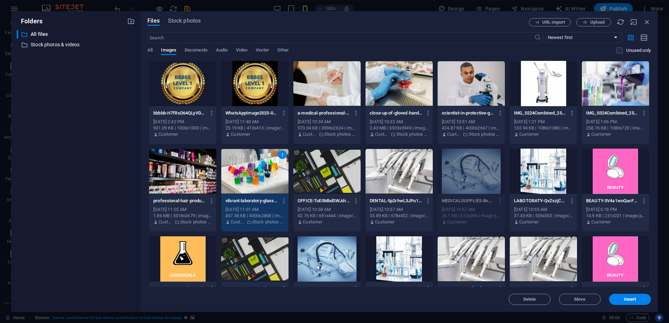
click at [604, 92] on div at bounding box center [615, 83] width 67 height 45
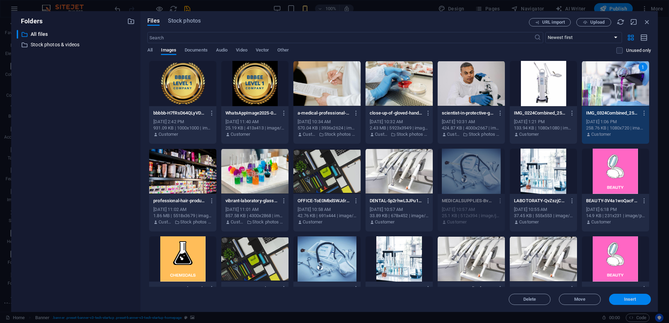
click at [626, 298] on span "Insert" at bounding box center [630, 300] width 12 height 4
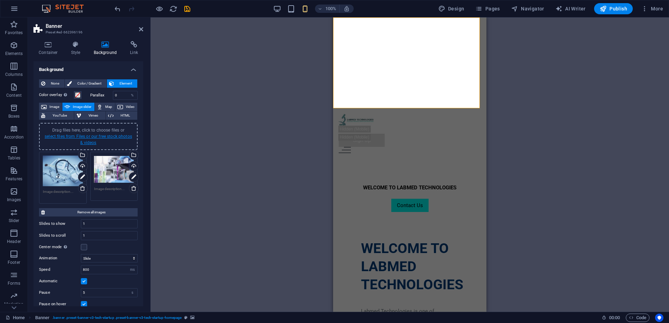
click at [122, 138] on link "select files from Files or our free stock photos & videos" at bounding box center [88, 139] width 87 height 11
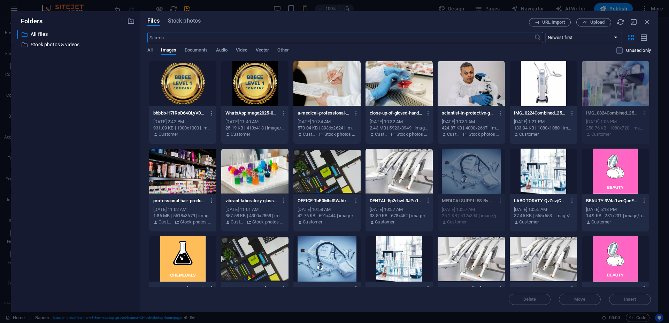
click at [547, 179] on div at bounding box center [543, 171] width 67 height 45
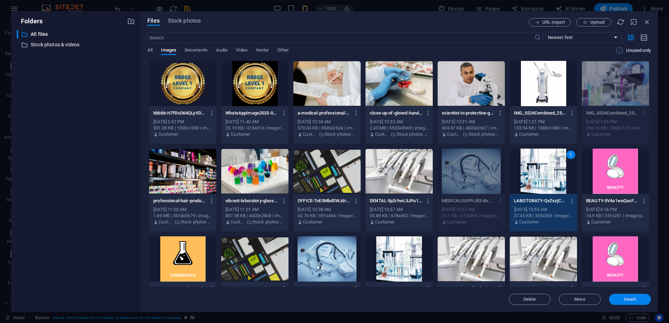
click at [633, 300] on span "Insert" at bounding box center [630, 300] width 12 height 4
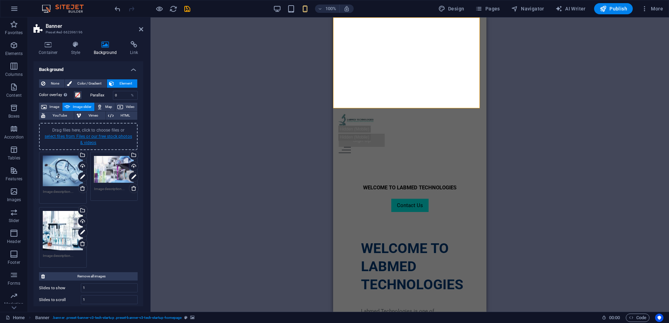
click at [113, 136] on link "select files from Files or our free stock photos & videos" at bounding box center [88, 139] width 87 height 11
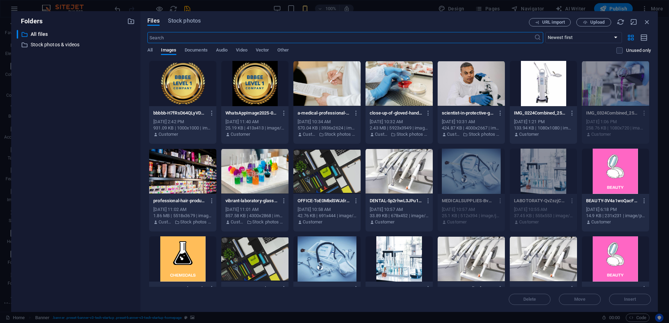
click at [401, 180] on div at bounding box center [399, 171] width 67 height 45
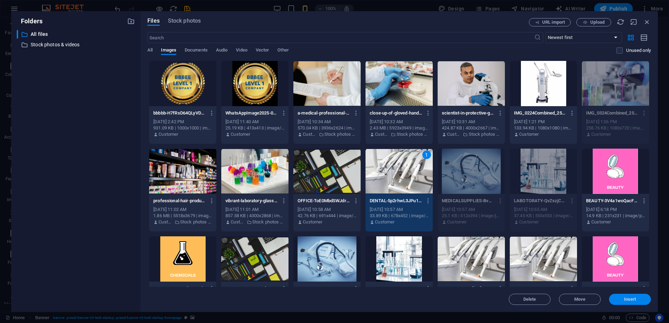
click at [646, 299] on span "Insert" at bounding box center [630, 300] width 36 height 4
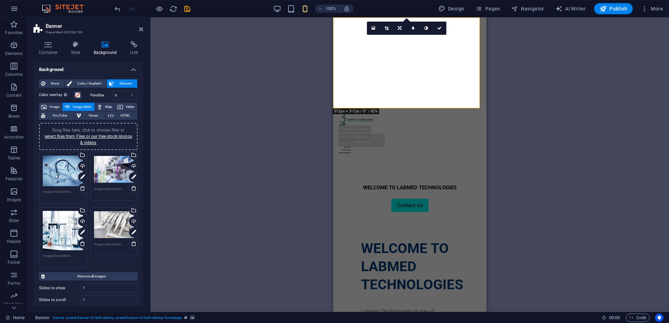
click at [439, 28] on icon at bounding box center [439, 28] width 4 height 4
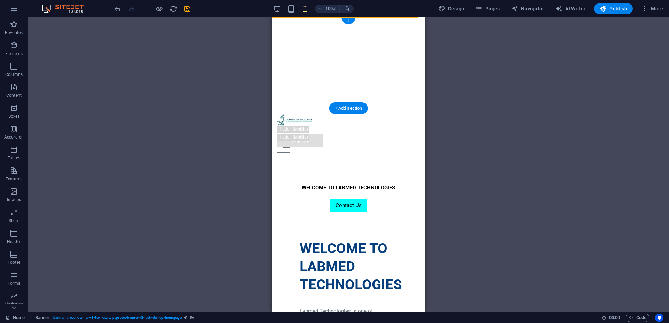
click at [272, 17] on img "1/4" at bounding box center [198, 17] width 147 height 0
select select "ms"
select select "s"
select select "progressive"
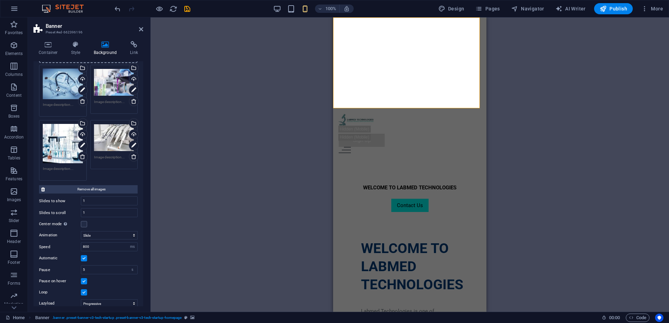
scroll to position [115, 0]
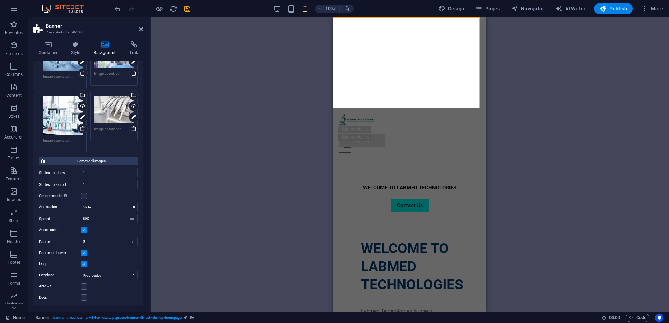
click at [593, 153] on div "Drag here to replace the existing content. Press “Ctrl” if you want to create a…" at bounding box center [410, 164] width 519 height 295
click at [605, 8] on icon "button" at bounding box center [603, 8] width 7 height 7
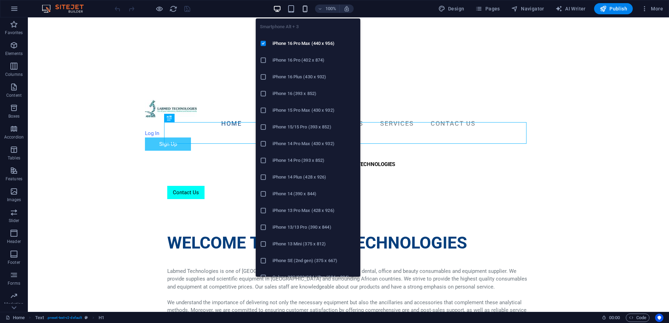
click at [301, 6] on icon "button" at bounding box center [305, 9] width 8 height 8
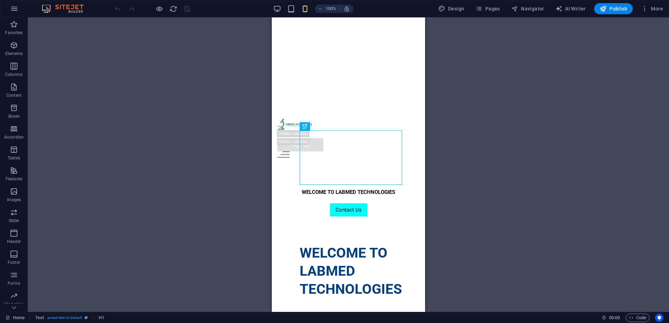
drag, startPoint x: 450, startPoint y: 187, endPoint x: 429, endPoint y: 106, distance: 84.0
click at [450, 187] on div "Drag here to replace the existing content. Press “Ctrl” if you want to create a…" at bounding box center [348, 164] width 641 height 295
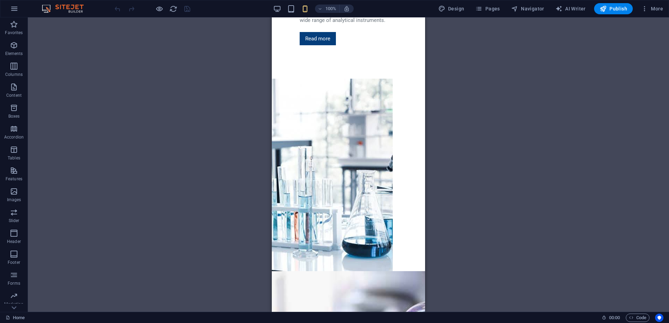
scroll to position [447, 0]
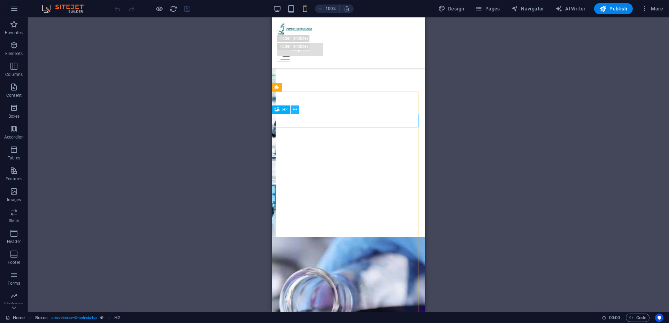
click at [295, 110] on icon at bounding box center [295, 109] width 4 height 7
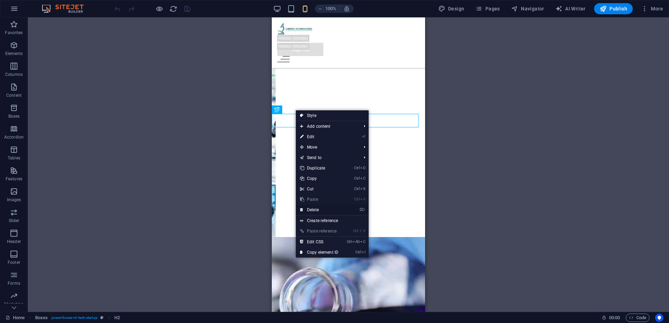
click at [326, 207] on link "⌦ Delete" at bounding box center [319, 210] width 47 height 10
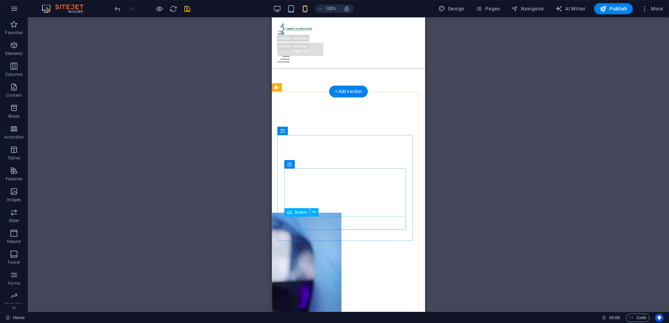
click at [315, 211] on icon at bounding box center [314, 212] width 4 height 7
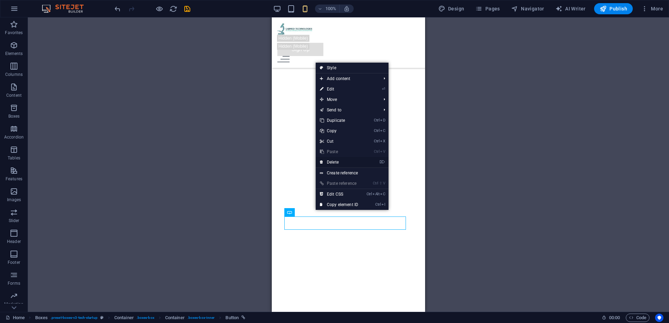
click at [344, 161] on link "⌦ Delete" at bounding box center [339, 162] width 47 height 10
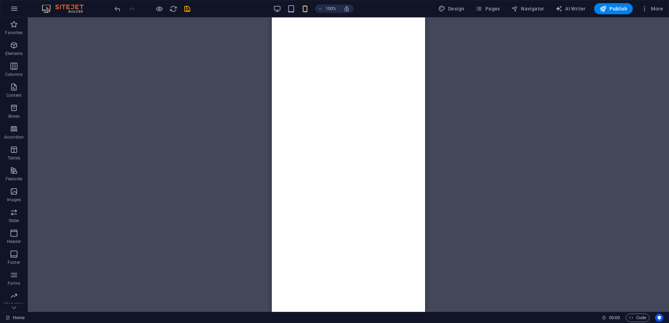
scroll to position [587, 0]
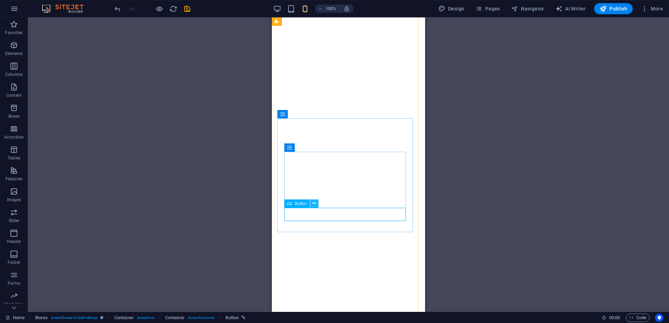
click at [312, 205] on icon at bounding box center [314, 203] width 4 height 7
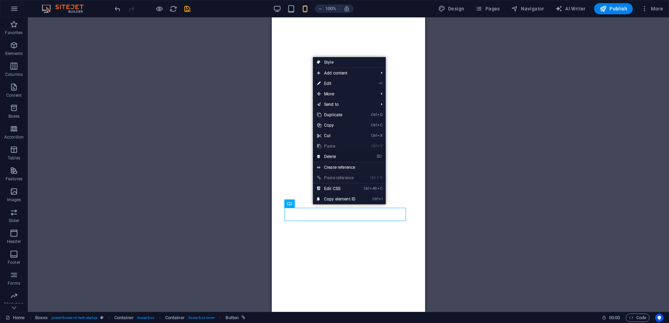
click at [344, 154] on link "⌦ Delete" at bounding box center [336, 157] width 47 height 10
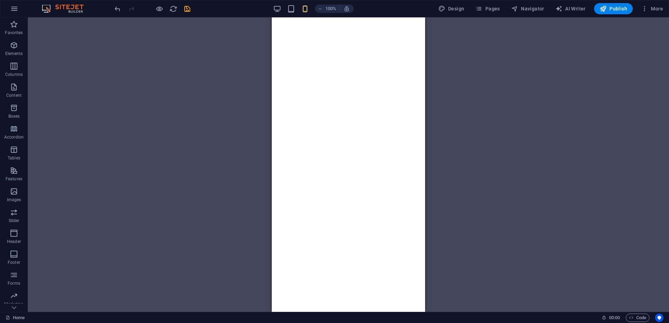
scroll to position [726, 0]
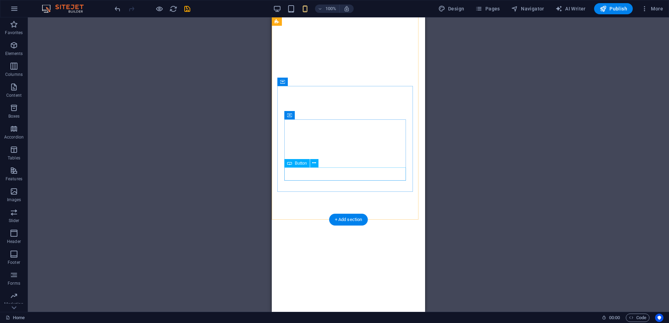
click at [313, 163] on icon at bounding box center [314, 163] width 4 height 7
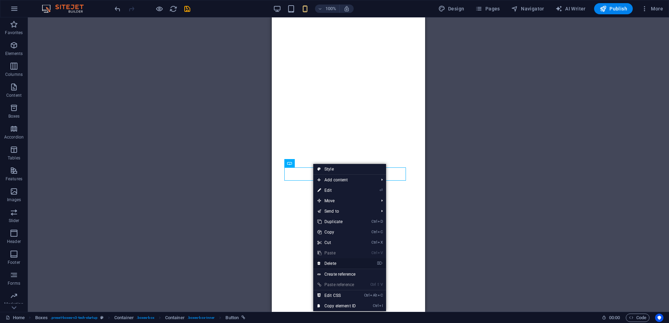
click at [345, 264] on link "⌦ Delete" at bounding box center [336, 264] width 47 height 10
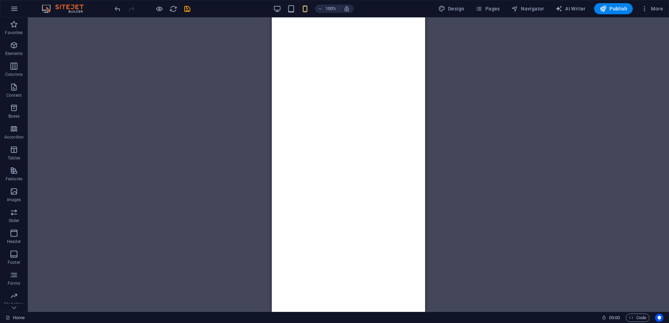
scroll to position [776, 0]
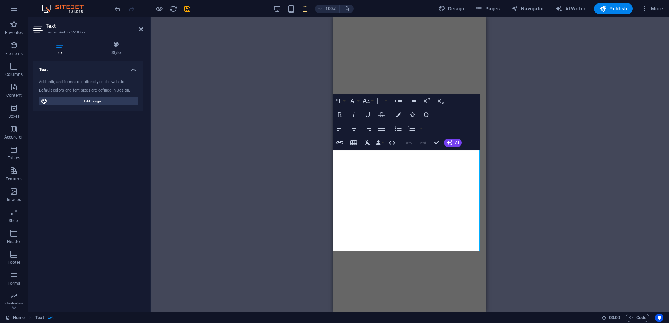
scroll to position [777, 0]
drag, startPoint x: 409, startPoint y: 246, endPoint x: 332, endPoint y: 151, distance: 122.8
click at [355, 129] on icon "button" at bounding box center [354, 129] width 8 height 8
click at [78, 99] on span "Edit design" at bounding box center [92, 101] width 86 height 8
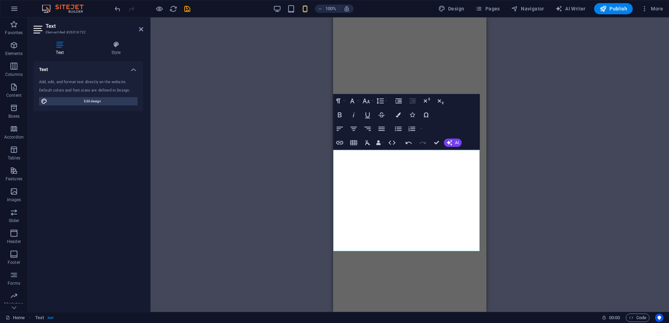
select select "px"
select select "400"
select select "px"
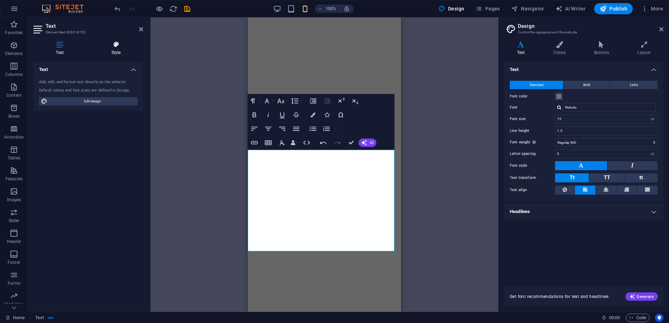
click at [116, 50] on h4 "Style" at bounding box center [116, 48] width 54 height 15
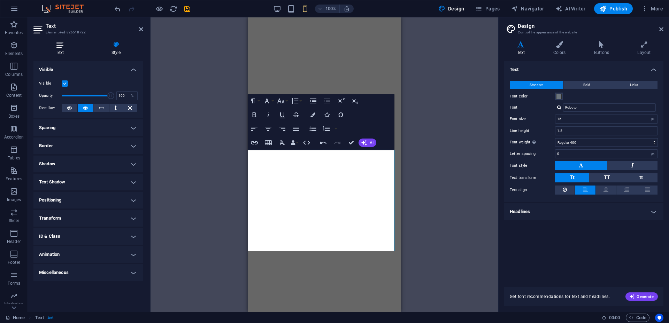
click at [61, 50] on h4 "Text" at bounding box center [60, 48] width 55 height 15
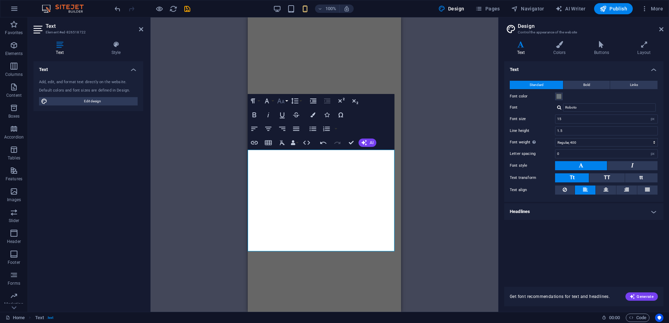
click at [286, 101] on button "Font Size" at bounding box center [282, 101] width 13 height 14
click at [288, 139] on link "18" at bounding box center [288, 142] width 25 height 10
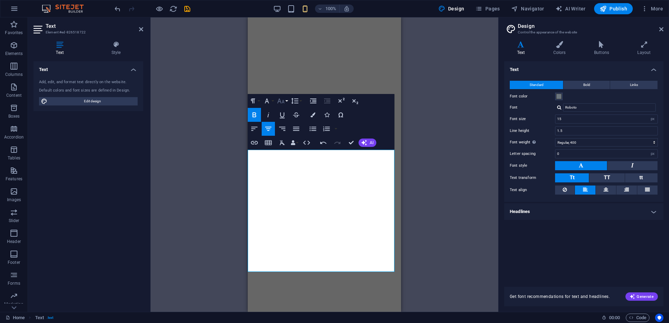
click at [284, 103] on icon "button" at bounding box center [280, 101] width 7 height 5
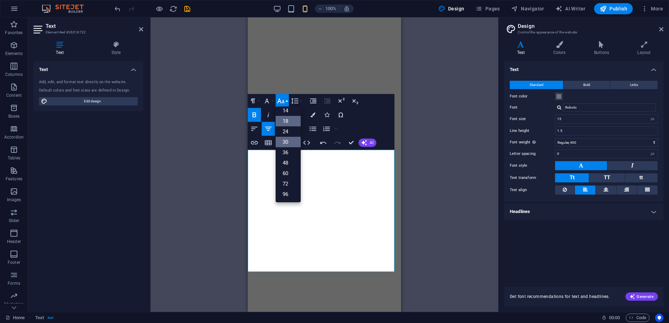
scroll to position [56, 0]
click at [292, 134] on link "24" at bounding box center [288, 132] width 25 height 10
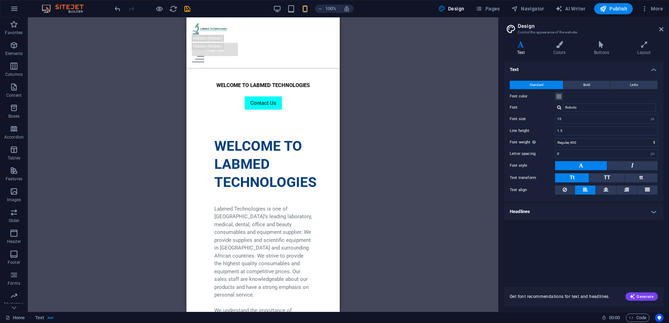
scroll to position [0, 0]
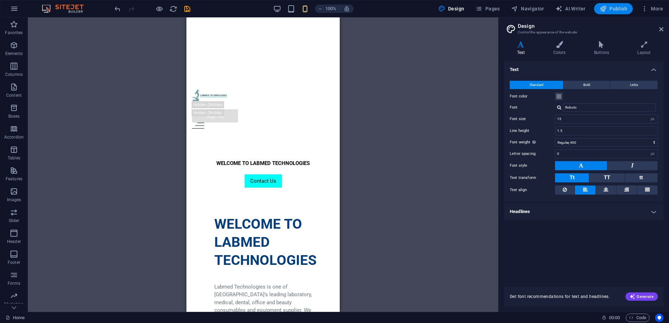
click at [623, 9] on span "Publish" at bounding box center [614, 8] width 28 height 7
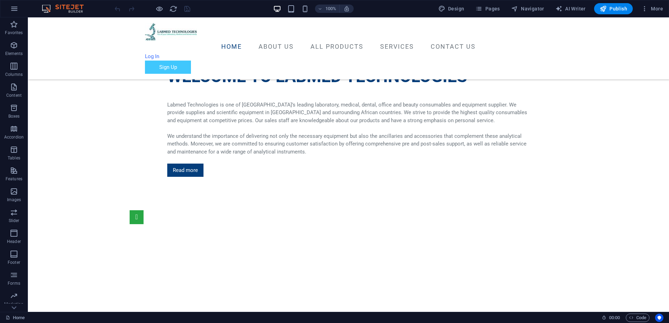
scroll to position [88, 0]
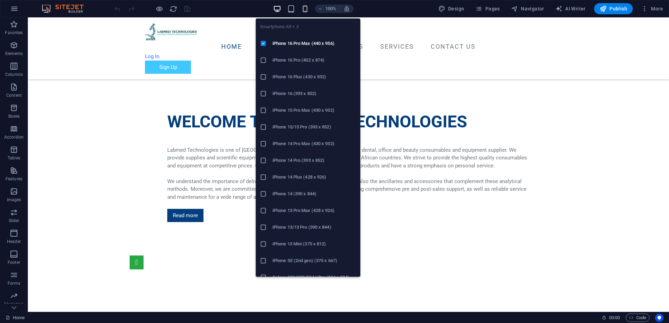
click at [308, 10] on icon "button" at bounding box center [305, 9] width 8 height 8
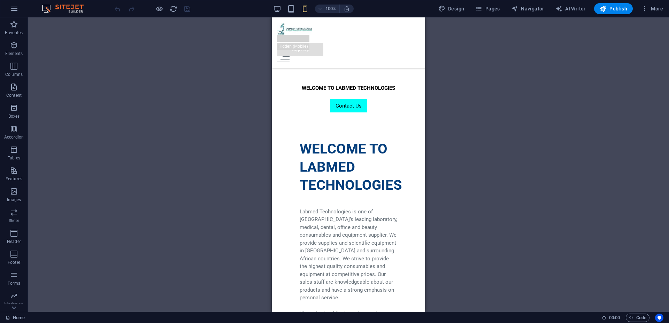
scroll to position [0, 0]
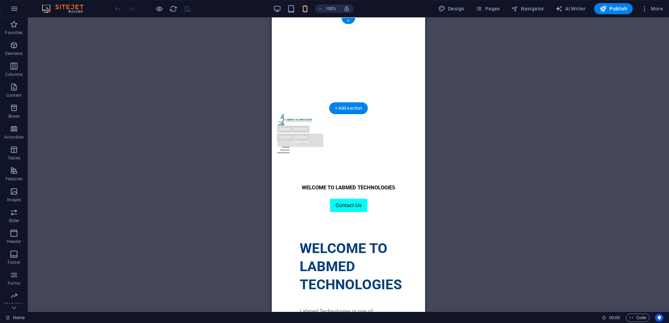
click at [125, 17] on img "2/4" at bounding box center [51, 17] width 147 height 0
select select "%"
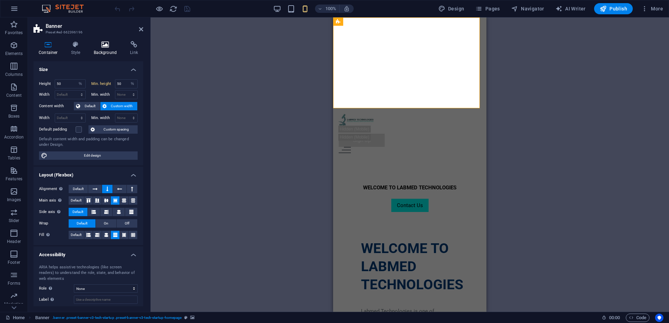
click at [98, 45] on icon at bounding box center [106, 44] width 34 height 7
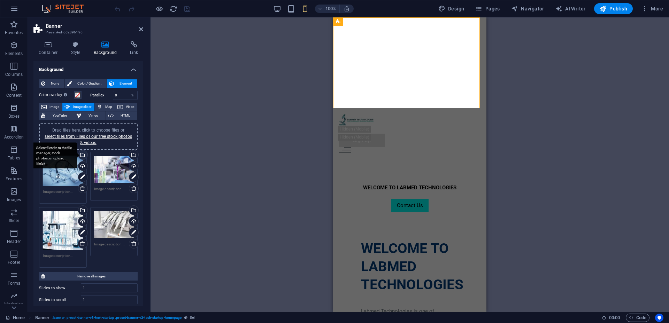
click at [82, 155] on div "Select files from the file manager, stock photos, or upload file(s)" at bounding box center [82, 156] width 10 height 10
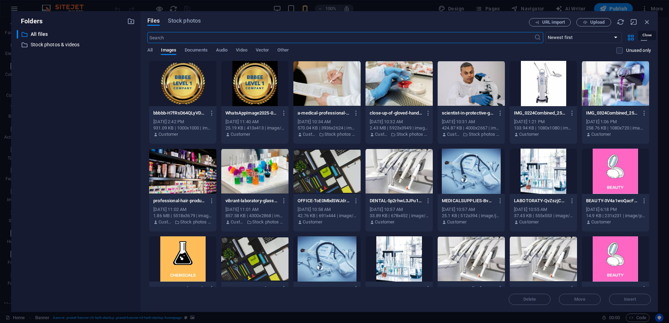
drag, startPoint x: 650, startPoint y: 24, endPoint x: 619, endPoint y: 32, distance: 32.3
click at [650, 24] on icon "button" at bounding box center [647, 22] width 8 height 8
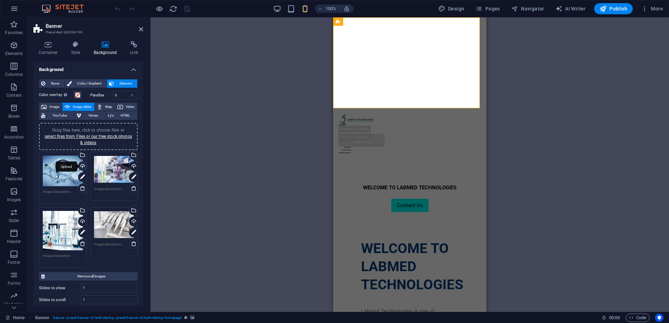
click at [82, 167] on div "Upload" at bounding box center [82, 167] width 10 height 10
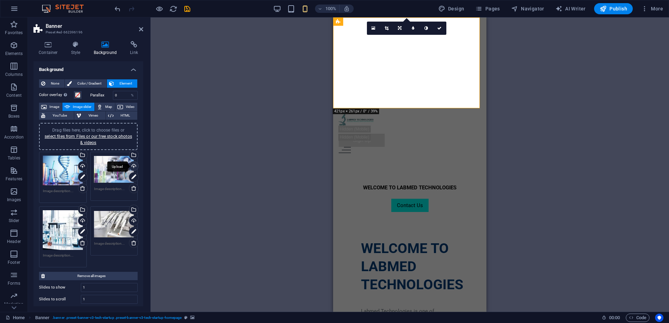
click at [131, 167] on div "Upload" at bounding box center [133, 167] width 10 height 10
click at [82, 220] on div "Upload" at bounding box center [82, 221] width 10 height 10
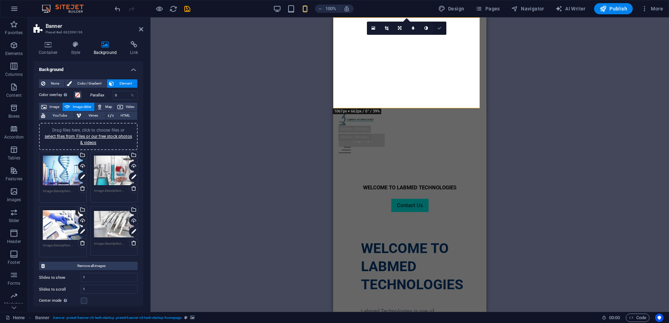
click at [436, 25] on link at bounding box center [439, 28] width 13 height 13
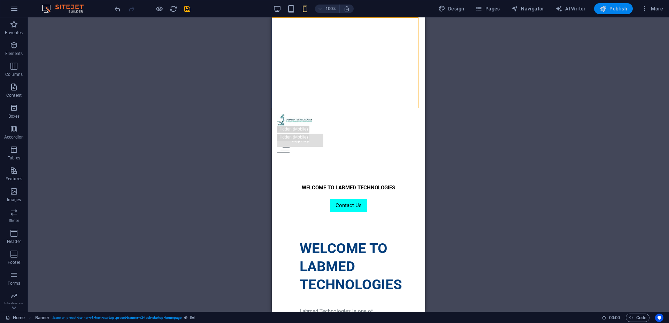
click at [619, 14] on button "Publish" at bounding box center [613, 8] width 39 height 11
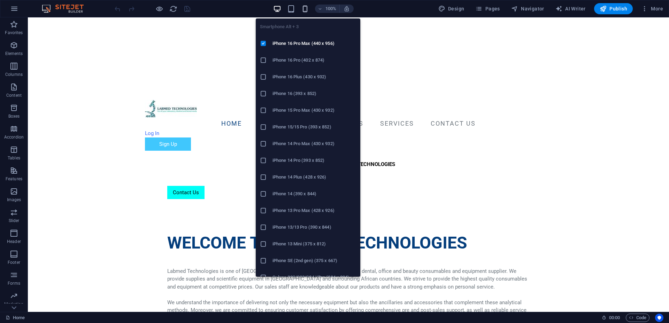
click at [305, 7] on icon "button" at bounding box center [305, 9] width 8 height 8
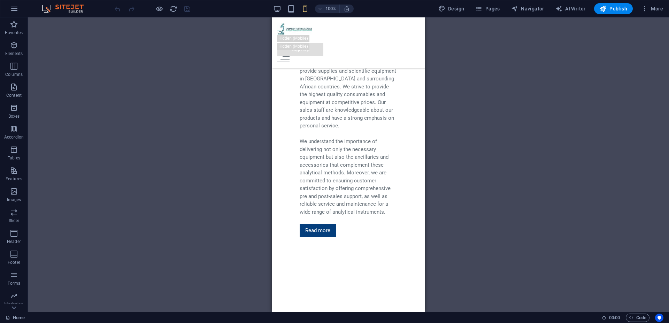
scroll to position [220, 0]
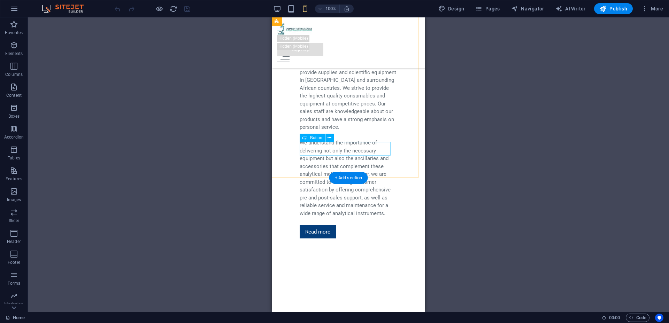
click at [312, 225] on div "Read more" at bounding box center [349, 232] width 98 height 14
click at [331, 138] on icon at bounding box center [330, 138] width 4 height 7
click at [328, 141] on icon at bounding box center [330, 138] width 4 height 7
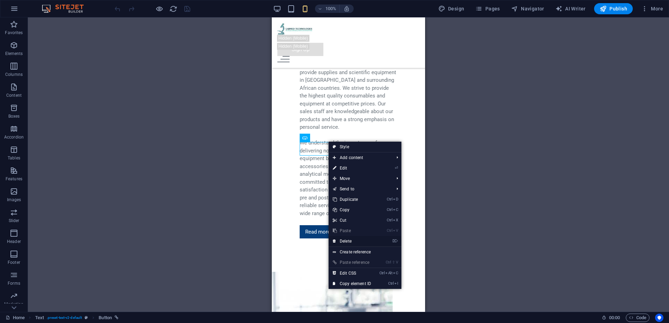
click at [350, 238] on link "⌦ Delete" at bounding box center [352, 241] width 47 height 10
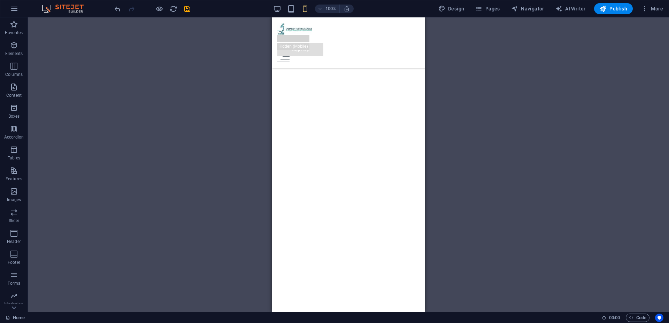
scroll to position [851, 0]
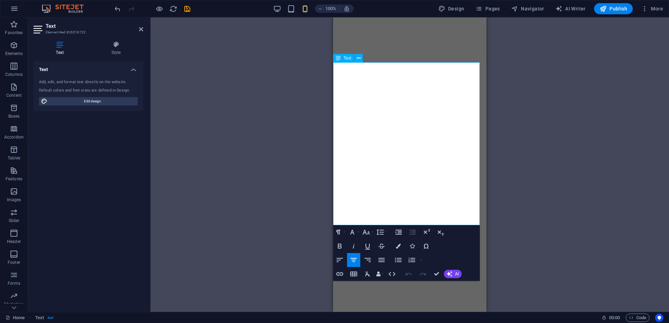
drag, startPoint x: 464, startPoint y: 218, endPoint x: 367, endPoint y: 68, distance: 178.7
click at [402, 244] on button "Colors" at bounding box center [398, 246] width 13 height 14
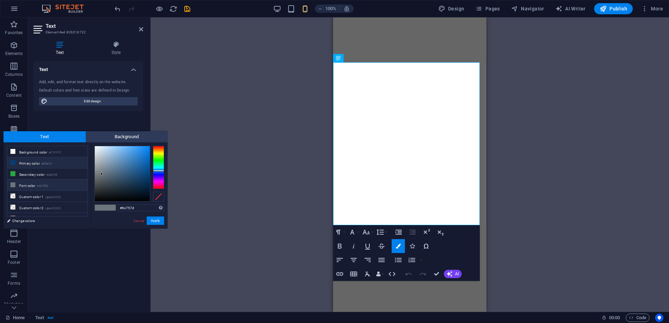
click at [70, 161] on li "Primary color #043e7c" at bounding box center [47, 163] width 80 height 11
type input "#043e7c"
click at [157, 221] on button "Apply" at bounding box center [155, 221] width 17 height 8
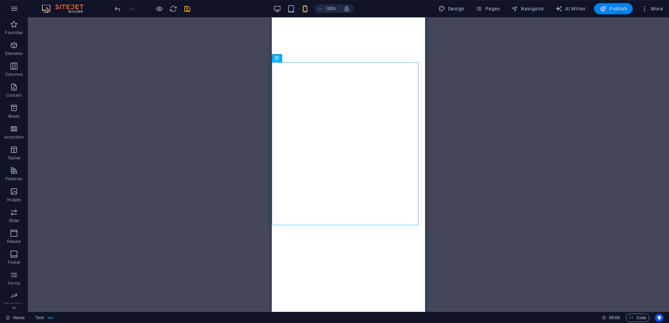
click at [615, 13] on button "Publish" at bounding box center [613, 8] width 39 height 11
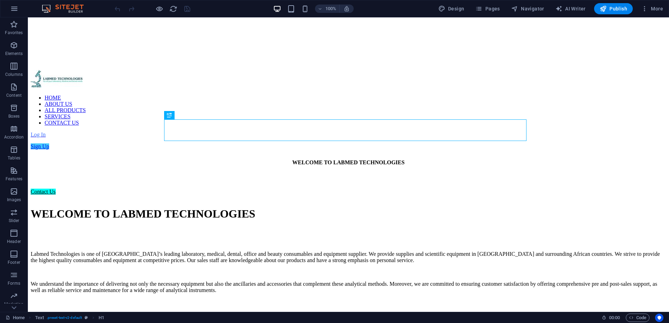
scroll to position [93, 0]
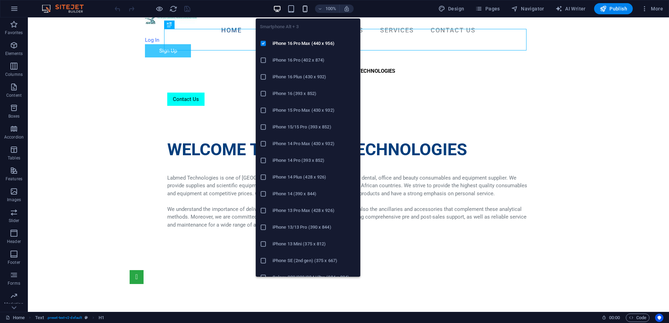
click at [305, 11] on icon "button" at bounding box center [305, 9] width 8 height 8
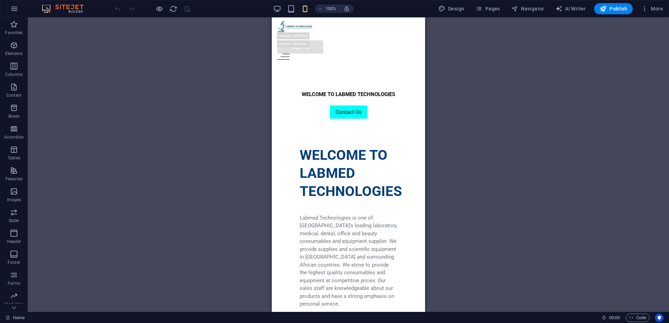
scroll to position [118, 0]
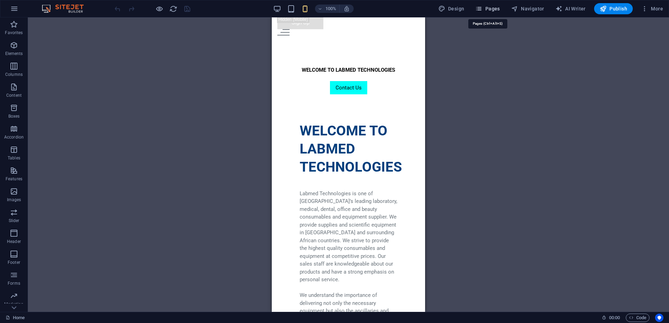
click at [498, 6] on span "Pages" at bounding box center [487, 8] width 24 height 7
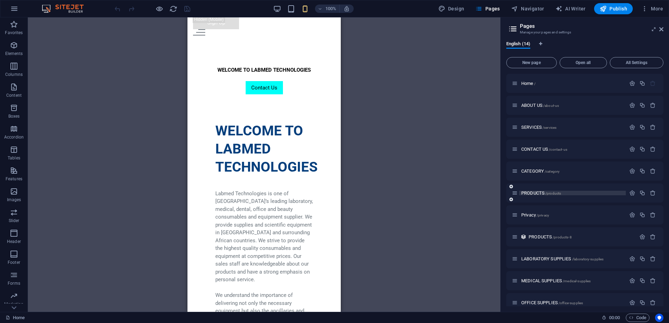
click at [534, 193] on span "PRODUCTS /products" at bounding box center [541, 193] width 40 height 5
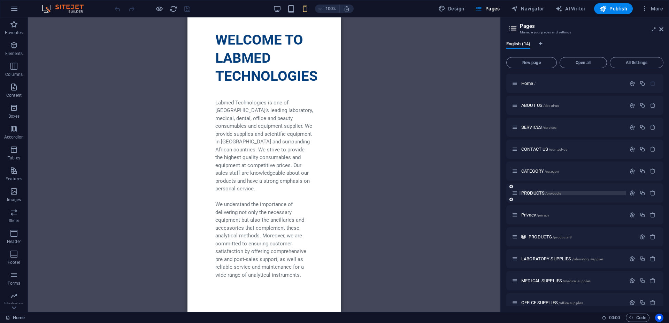
scroll to position [0, 0]
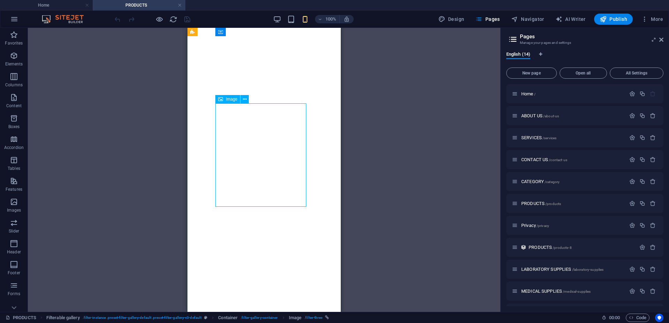
select select "%"
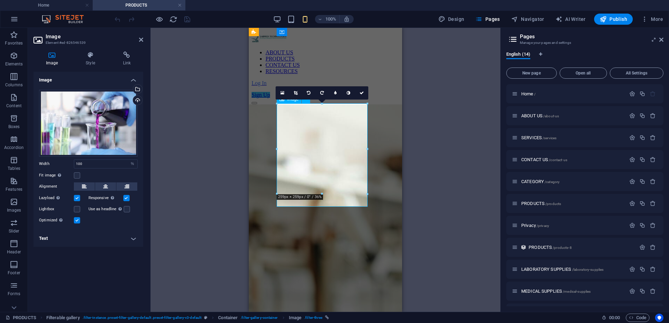
scroll to position [696, 0]
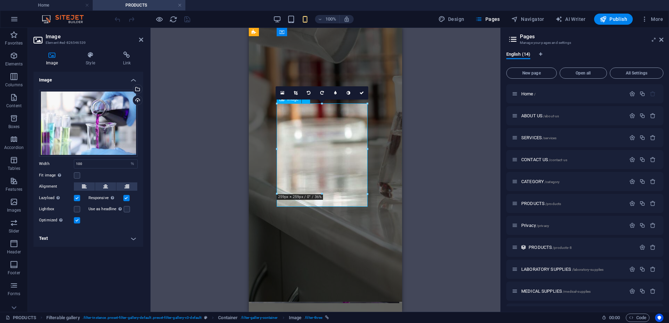
click at [298, 230] on figure "Chemical Supplies" at bounding box center [325, 312] width 148 height 164
click at [93, 60] on h4 "Style" at bounding box center [91, 59] width 37 height 15
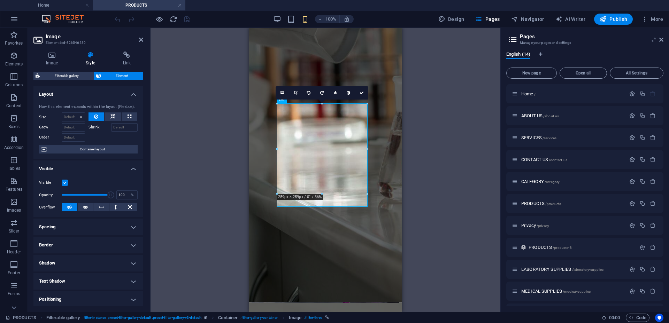
drag, startPoint x: 141, startPoint y: 161, endPoint x: 137, endPoint y: 203, distance: 42.7
click at [140, 205] on ul "Layout How this element expands within the layout (Flexbox). Size Default auto …" at bounding box center [88, 233] width 110 height 295
drag, startPoint x: 144, startPoint y: 179, endPoint x: 141, endPoint y: 197, distance: 18.0
click at [141, 198] on div "Image Style Link Image Drag files here, click to choose files or select files f…" at bounding box center [88, 179] width 121 height 266
drag, startPoint x: 141, startPoint y: 197, endPoint x: 147, endPoint y: 210, distance: 14.5
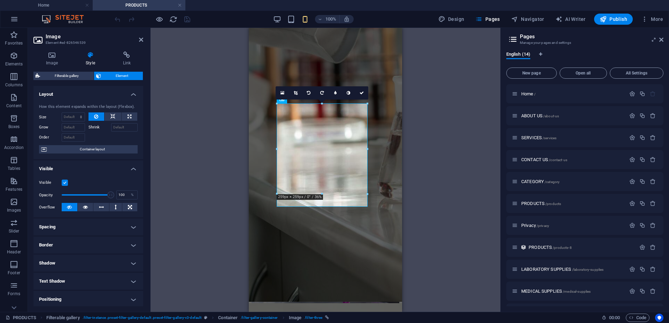
click at [147, 210] on div "Image Style Link Image Drag files here, click to choose files or select files f…" at bounding box center [88, 179] width 121 height 266
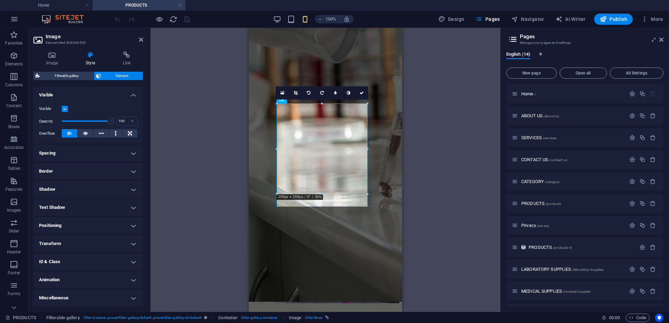
scroll to position [0, 0]
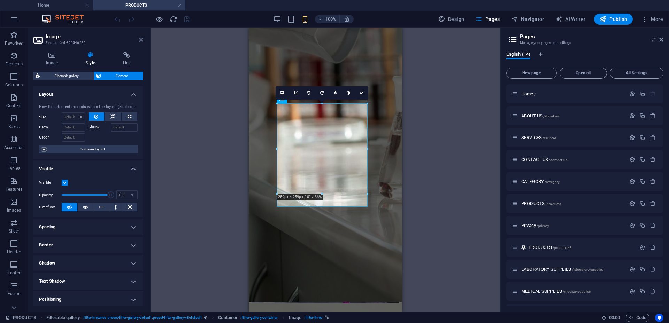
click at [142, 39] on icon at bounding box center [141, 40] width 4 height 6
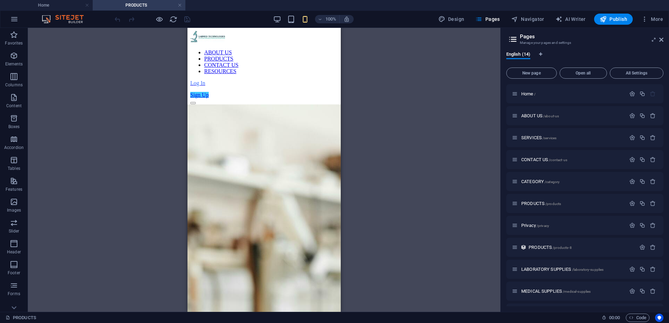
click at [129, 174] on div "H2 Container Filterable gallery Button Container Image Image Container Logo Ima…" at bounding box center [264, 170] width 473 height 284
click at [64, 5] on h4 "Home" at bounding box center [46, 5] width 93 height 8
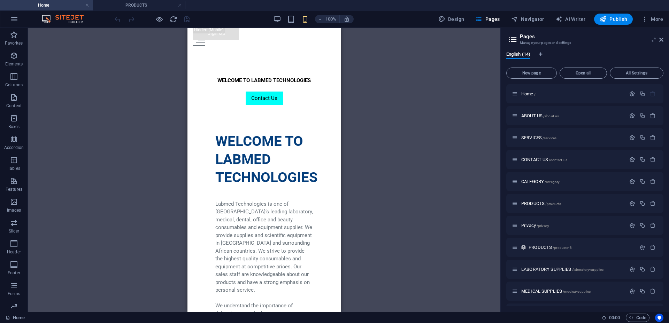
click at [377, 163] on div "Drag here to replace the existing content. Press “Ctrl” if you want to create a…" at bounding box center [264, 170] width 473 height 284
drag, startPoint x: 150, startPoint y: 103, endPoint x: 143, endPoint y: 82, distance: 21.5
click at [149, 103] on div "Drag here to replace the existing content. Press “Ctrl” if you want to create a…" at bounding box center [264, 170] width 473 height 284
